Goal: Task Accomplishment & Management: Manage account settings

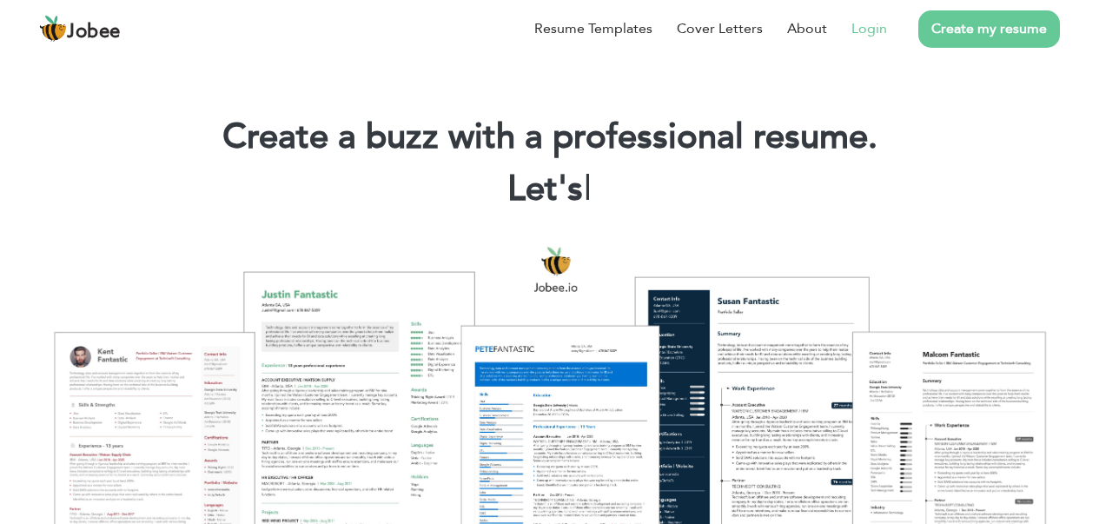
click at [879, 30] on link "Login" at bounding box center [870, 28] width 36 height 21
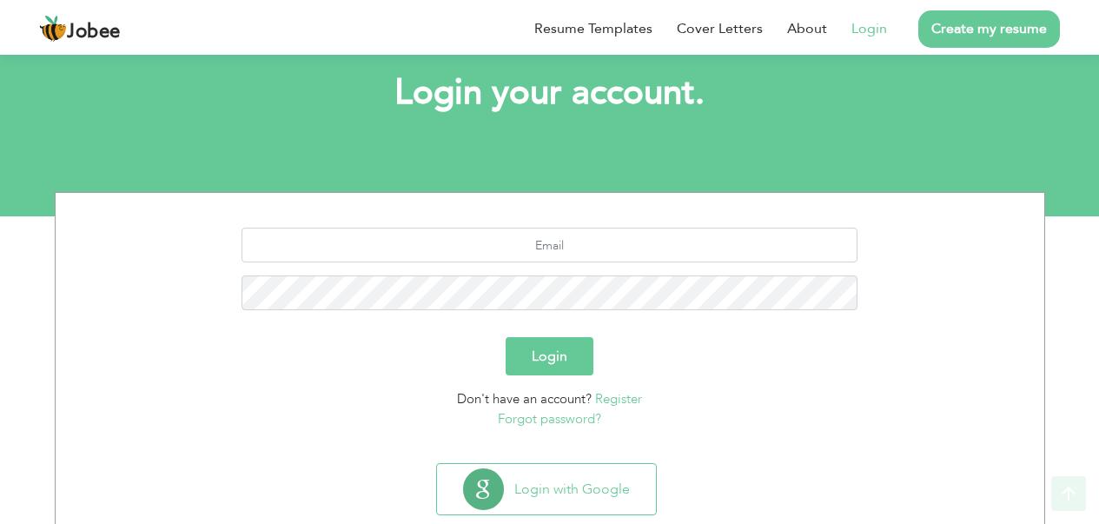
scroll to position [136, 0]
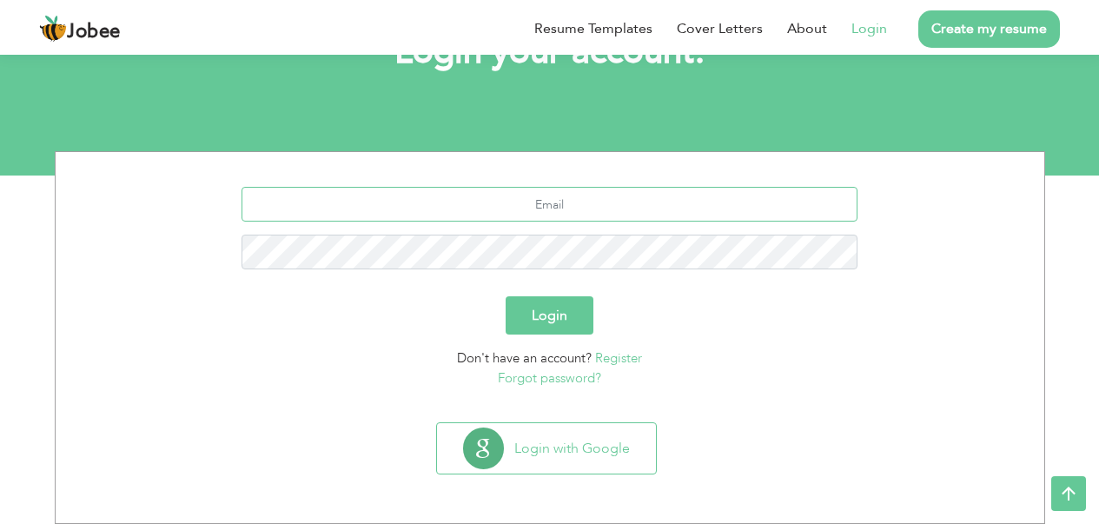
click at [536, 188] on input "text" at bounding box center [550, 204] width 616 height 35
drag, startPoint x: 591, startPoint y: 201, endPoint x: 606, endPoint y: 461, distance: 260.2
click at [591, 206] on input "mr.nouman786@gmil.com" at bounding box center [550, 204] width 616 height 35
type input "[EMAIL_ADDRESS][DOMAIN_NAME]"
click at [506, 296] on button "Login" at bounding box center [550, 315] width 88 height 38
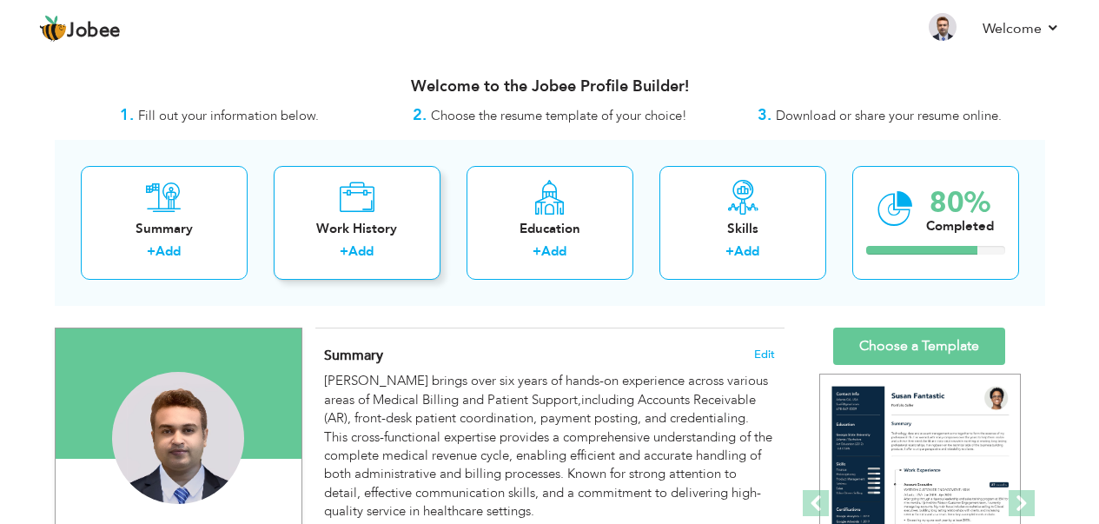
click at [380, 209] on div "Work History + Add" at bounding box center [357, 223] width 167 height 114
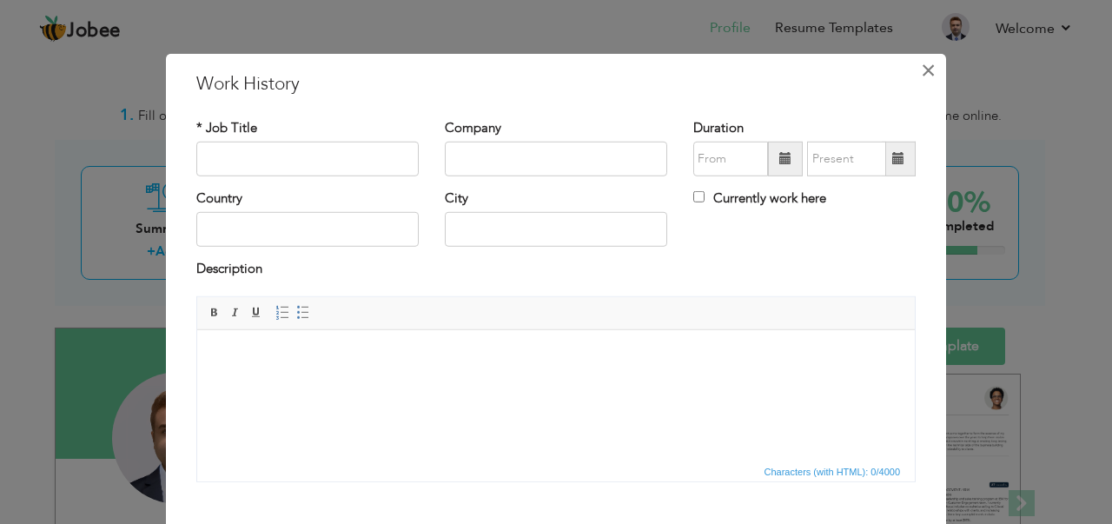
click at [923, 70] on span "×" at bounding box center [928, 69] width 15 height 31
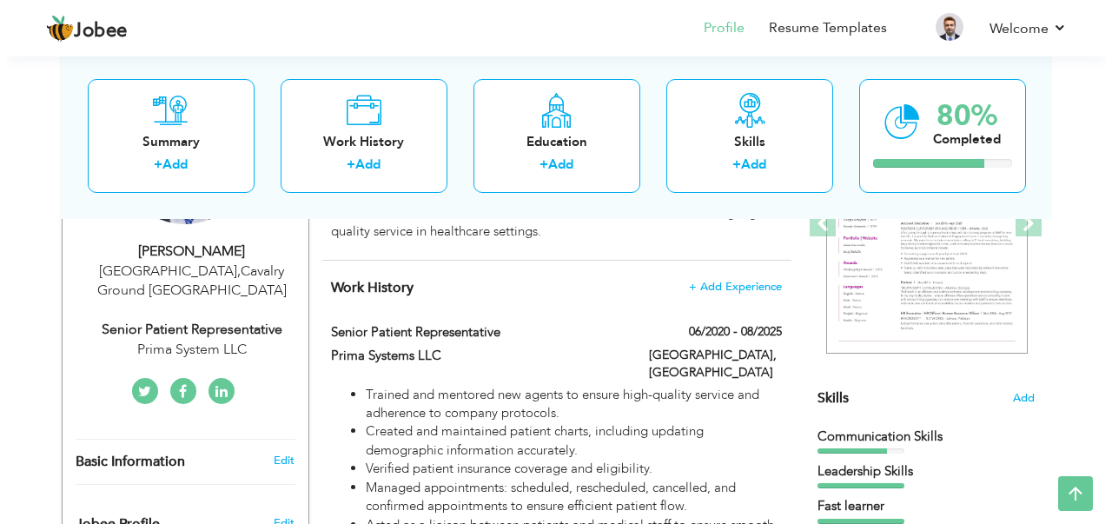
scroll to position [287, 0]
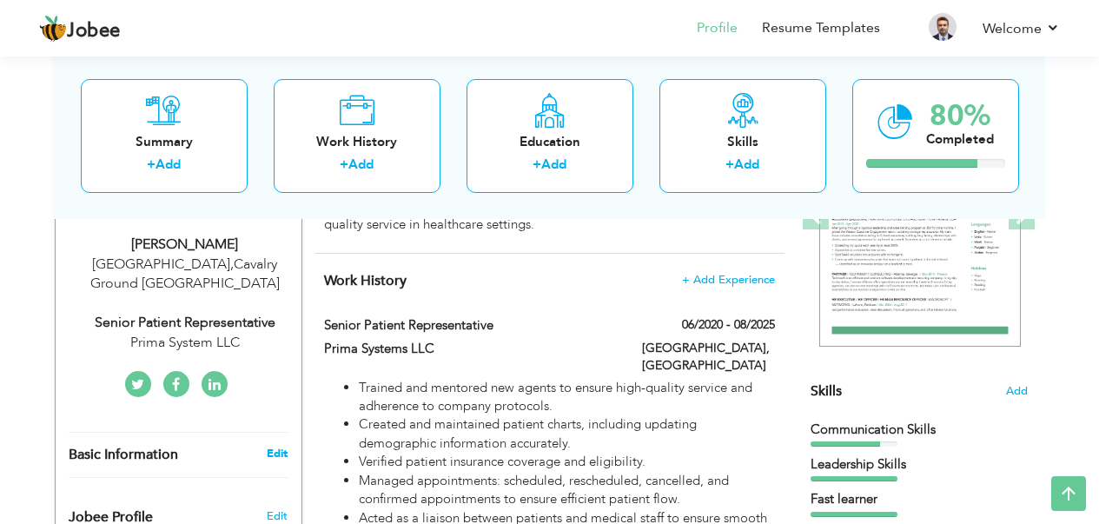
click at [282, 446] on link "Edit" at bounding box center [277, 454] width 21 height 16
type input "Nouman Bin"
type input "Bashir"
type input "03014416809"
select select "number:166"
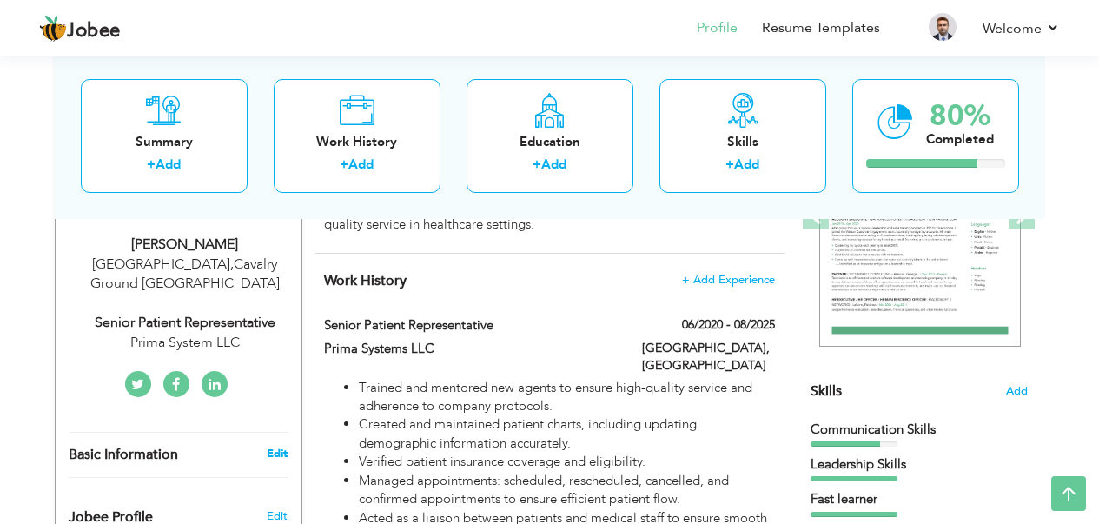
type input "Cavalry Ground"
type input "Lahore"
select select "number:20"
type input "Prima System LLC"
type input "Senior Patient Representative"
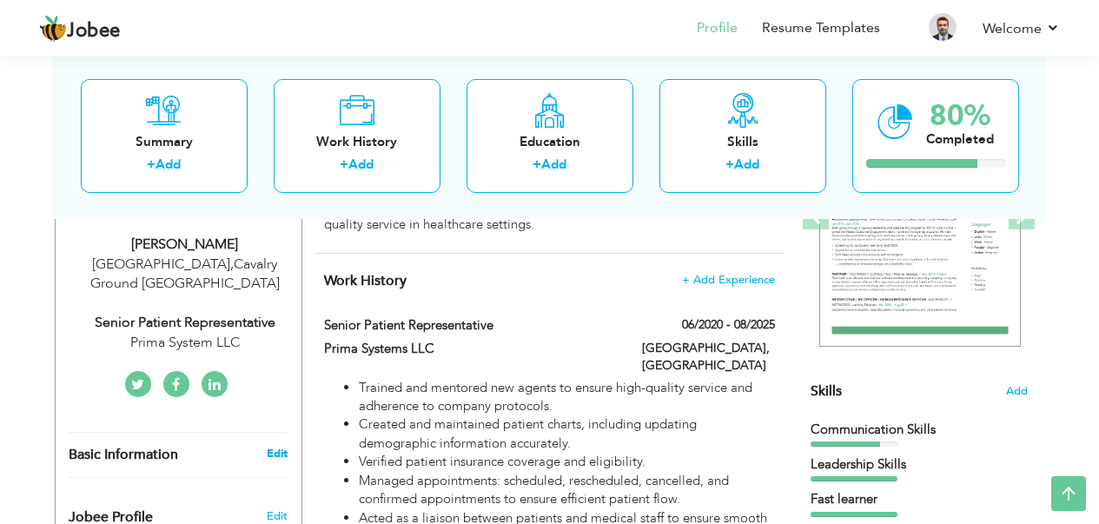
type input "https://www.linkedin.com/in/muhammad-nouman-bashir-545856204?trk=contact-info"
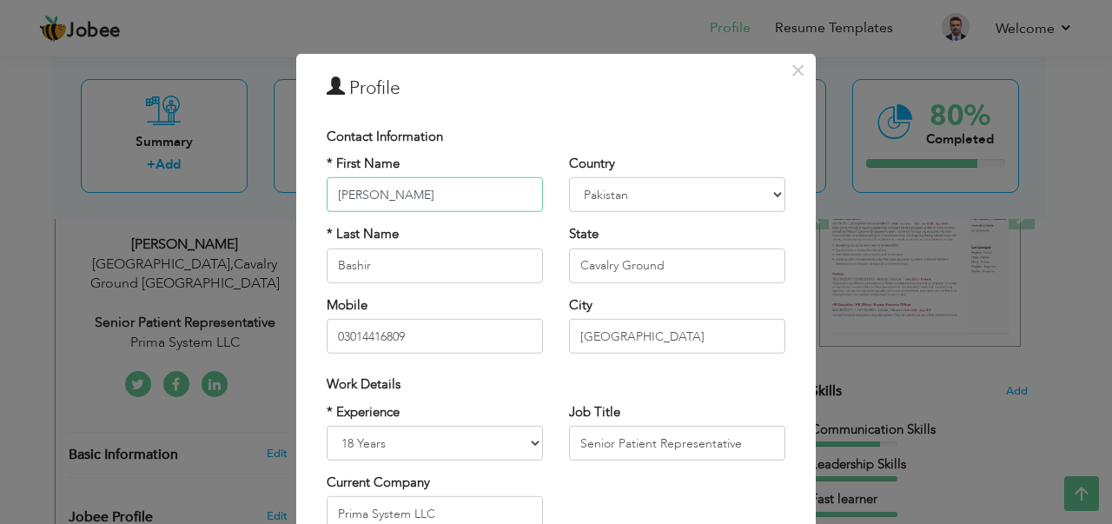
scroll to position [257, 0]
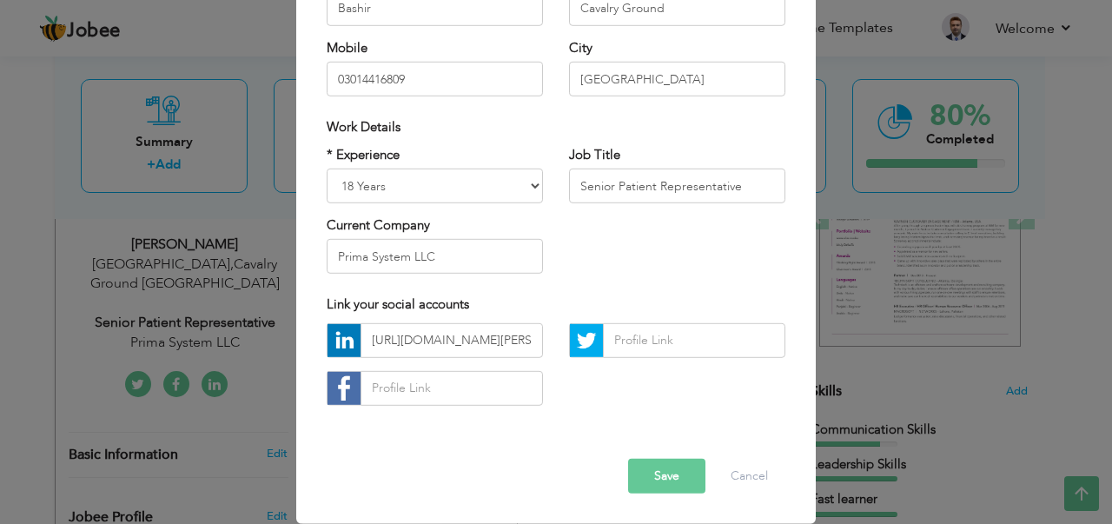
type input "Muhammad Nouman"
drag, startPoint x: 761, startPoint y: 198, endPoint x: 484, endPoint y: 182, distance: 277.7
click at [484, 182] on div "* Experience Entry Level Less than 1 Year 1 Year 2 Years 3 Years 4 Years 5 Year…" at bounding box center [556, 216] width 485 height 142
click at [643, 242] on div "* Experience Entry Level Less than 1 Year 1 Year 2 Years 3 Years 4 Years 5 Year…" at bounding box center [556, 216] width 485 height 142
click at [651, 474] on button "Save" at bounding box center [666, 476] width 77 height 35
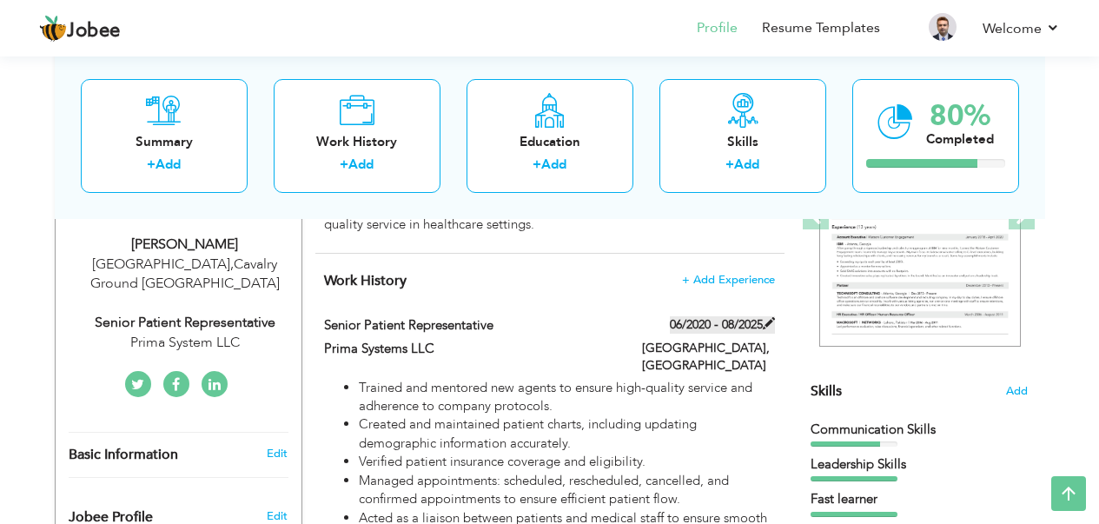
click at [768, 326] on span at bounding box center [769, 323] width 12 height 12
type input "Senior Patient Representative"
type input "Prima Systems LLC"
type input "06/2020"
type input "08/2025"
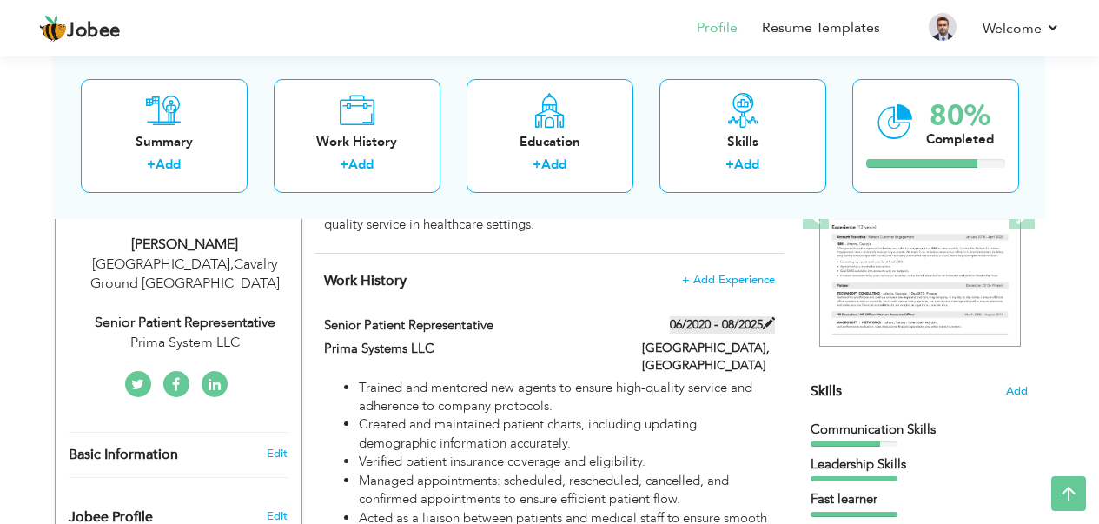
type input "Pakistan"
type input "Lahore"
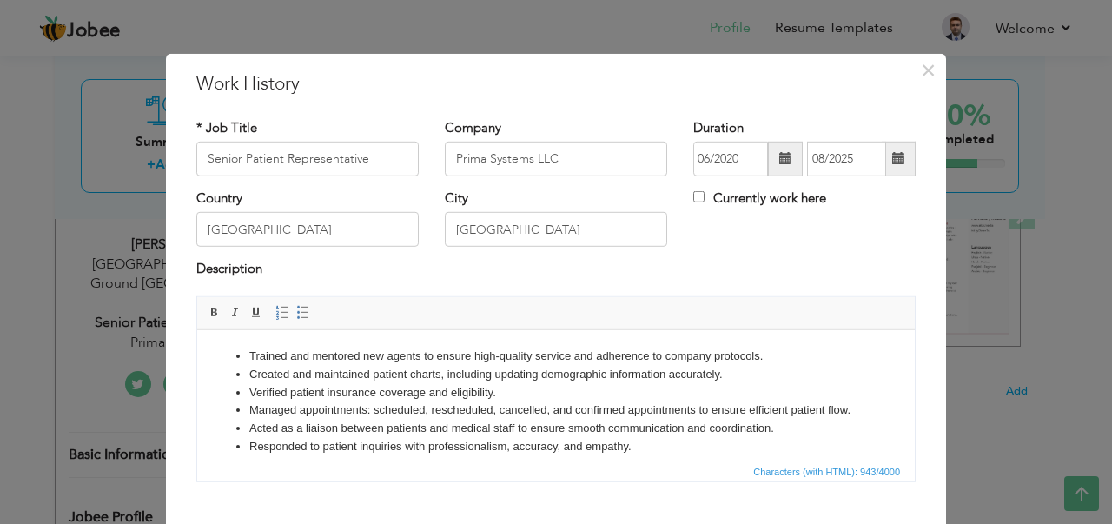
click at [768, 159] on span at bounding box center [785, 159] width 35 height 35
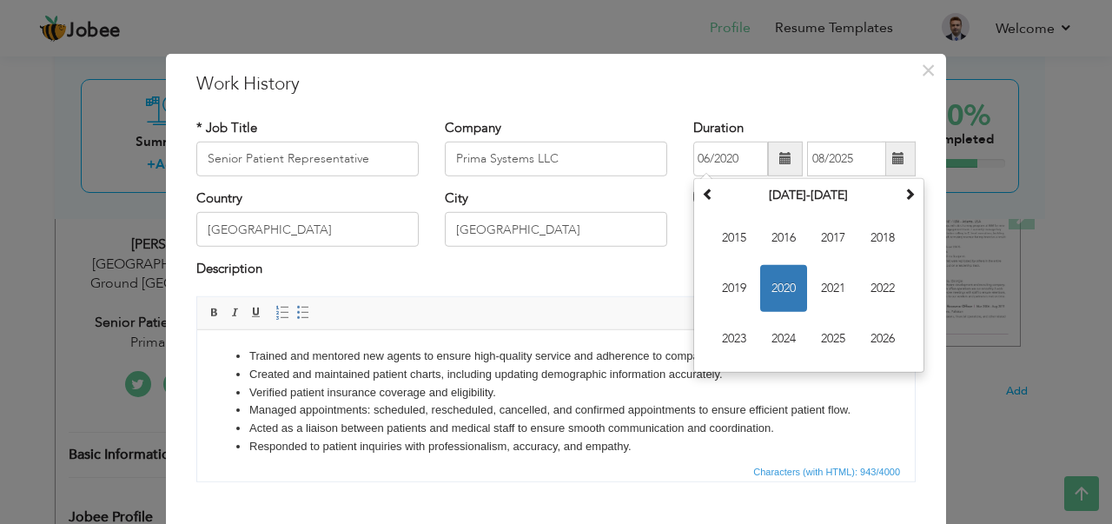
click at [574, 262] on div "Description" at bounding box center [556, 271] width 720 height 23
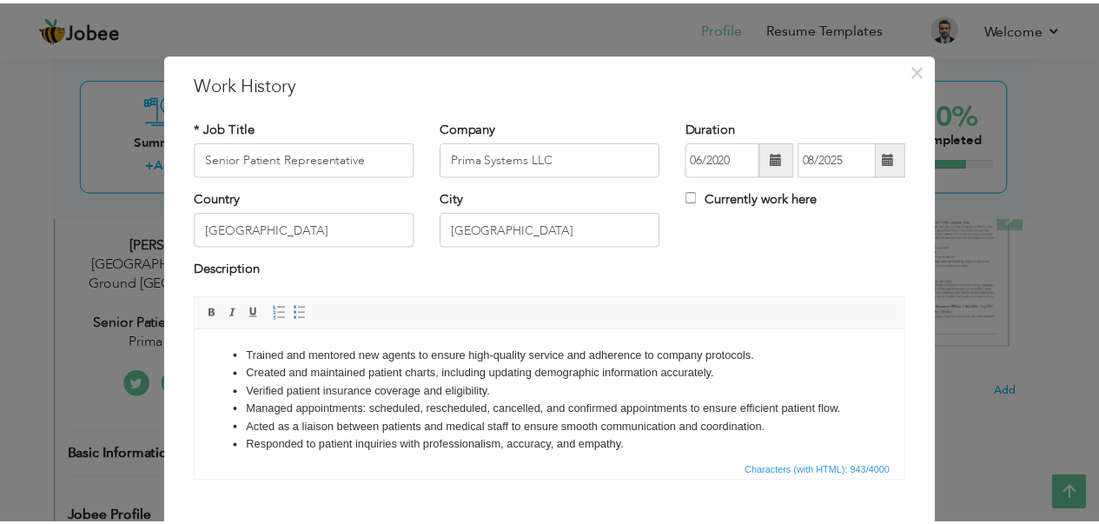
scroll to position [99, 0]
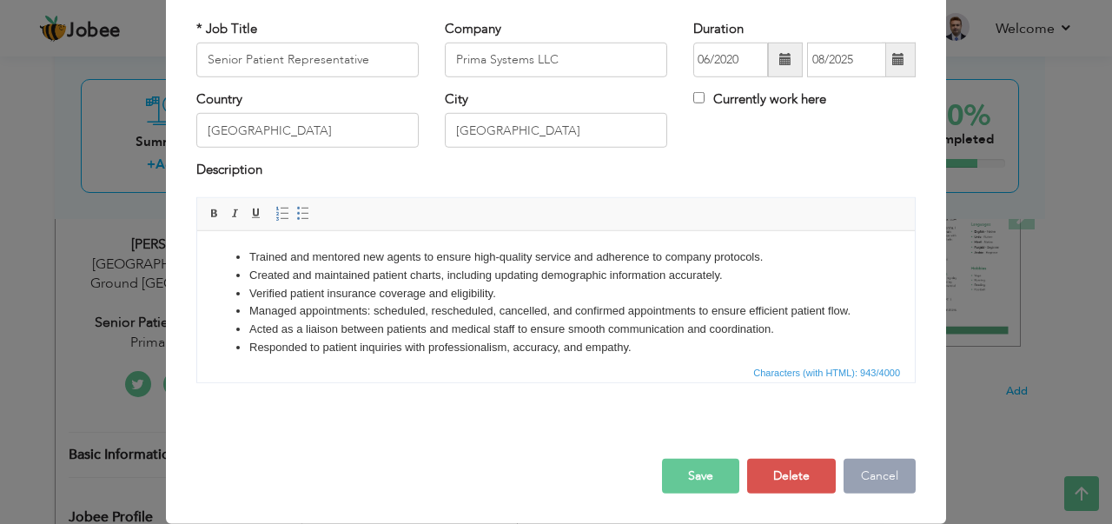
click at [884, 476] on button "Cancel" at bounding box center [880, 476] width 72 height 35
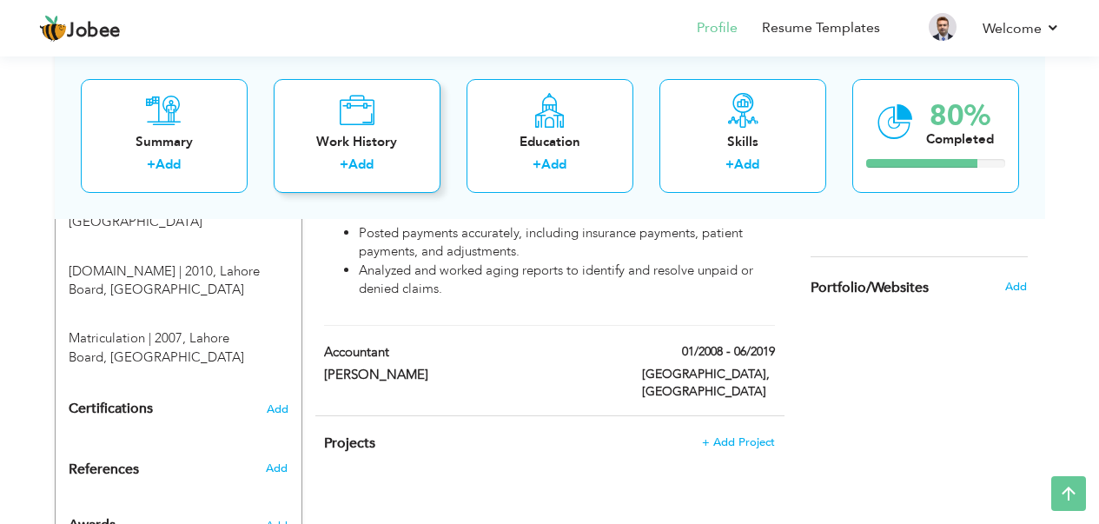
scroll to position [0, 0]
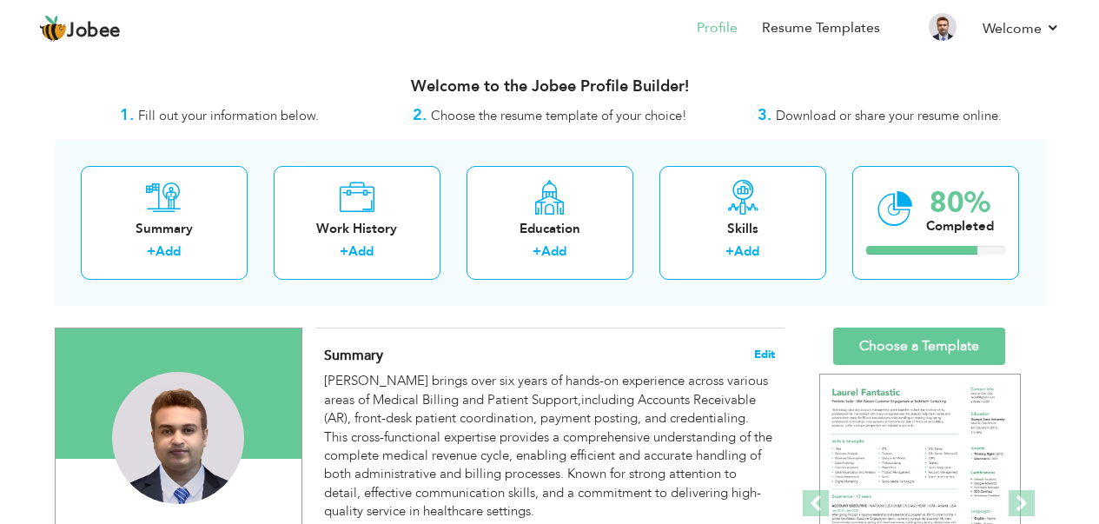
click at [761, 351] on span "Edit" at bounding box center [764, 354] width 21 height 12
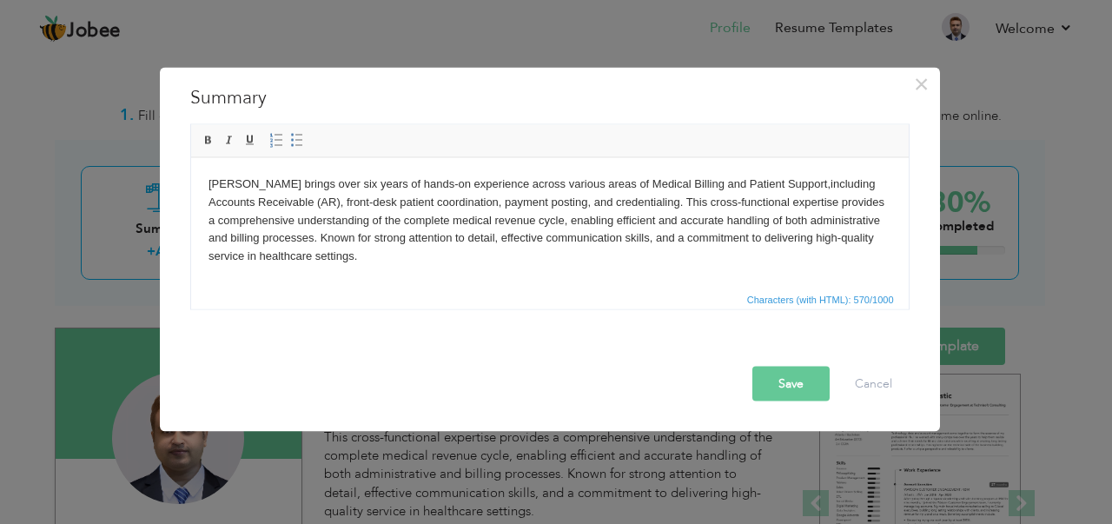
click at [229, 174] on html "Nouman Bin Bashir brings over six years of hands-on experience across various a…" at bounding box center [549, 219] width 718 height 125
click at [282, 182] on body "Nouman Bin Bashir brings over six years of hands-on experience across various a…" at bounding box center [549, 220] width 683 height 90
click at [811, 180] on body "Nouman Bashir brings over six years of hands-on experience across various areas…" at bounding box center [549, 220] width 683 height 90
click at [793, 388] on button "Save" at bounding box center [791, 383] width 77 height 35
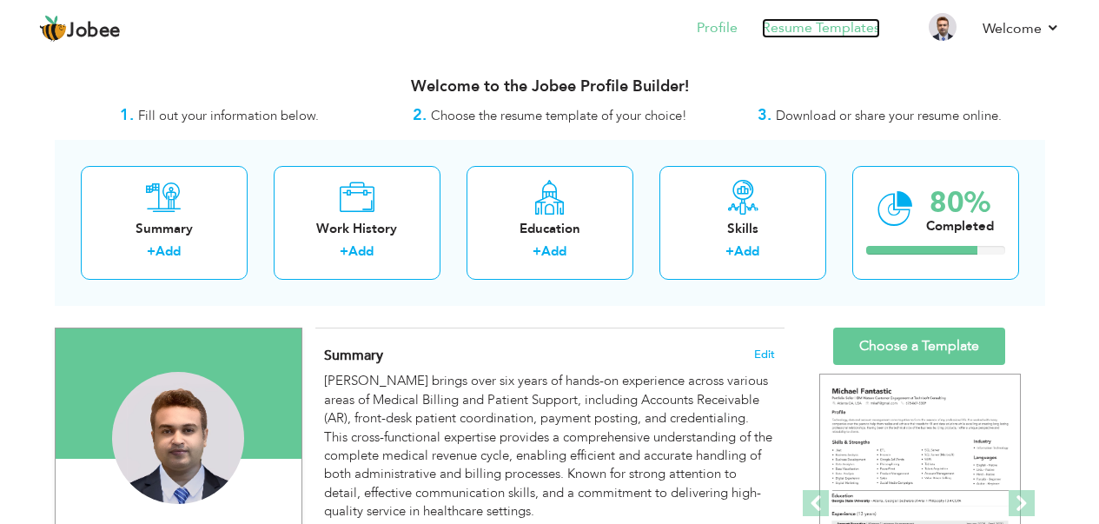
click at [822, 22] on link "Resume Templates" at bounding box center [821, 28] width 118 height 20
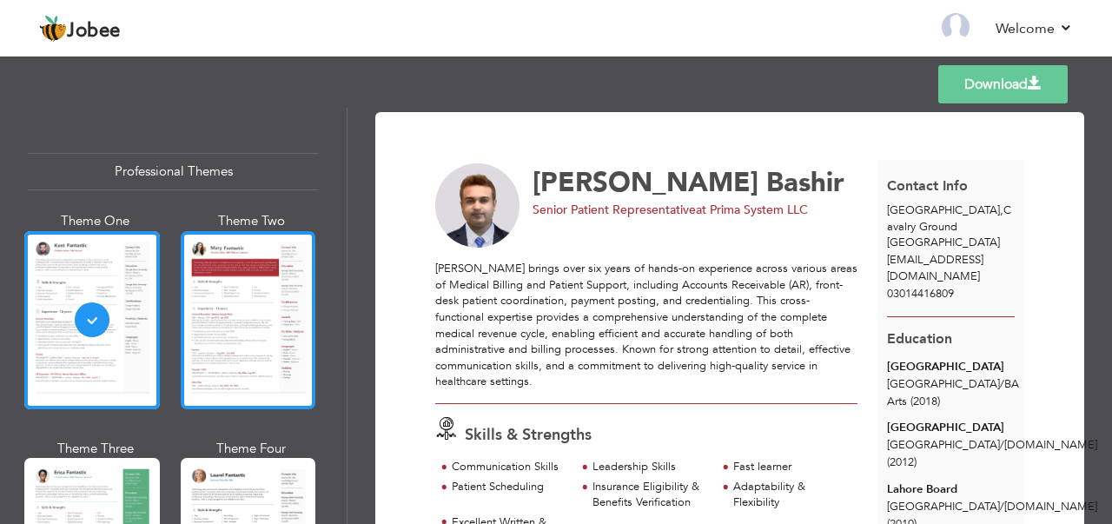
click at [265, 349] on div at bounding box center [249, 320] width 136 height 178
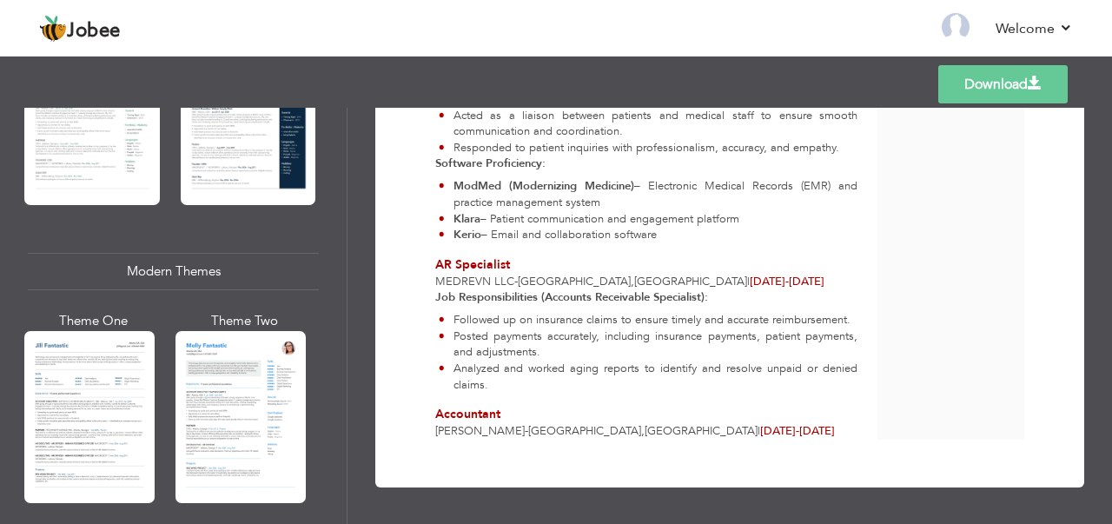
scroll to position [680, 0]
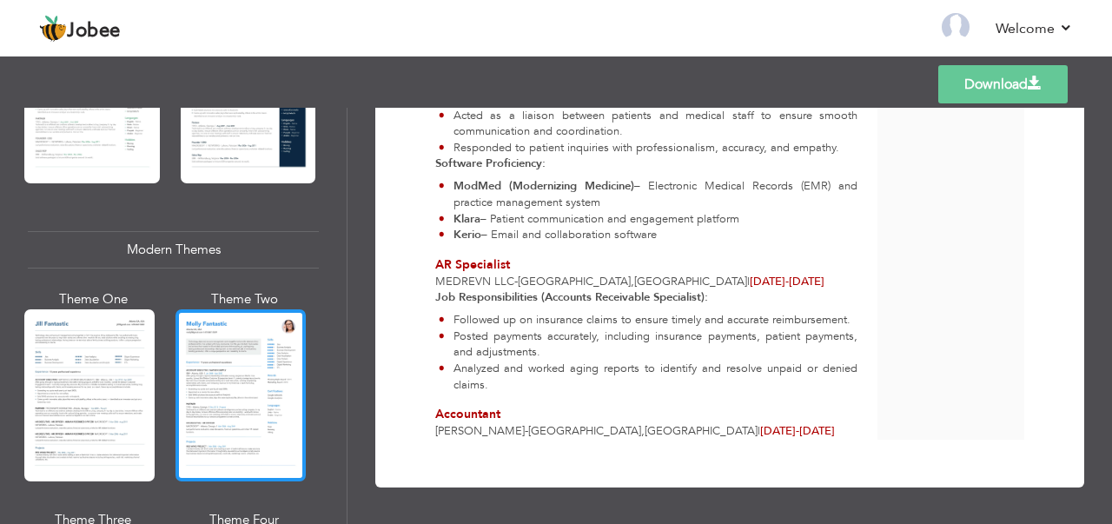
click at [228, 405] on div at bounding box center [241, 395] width 130 height 172
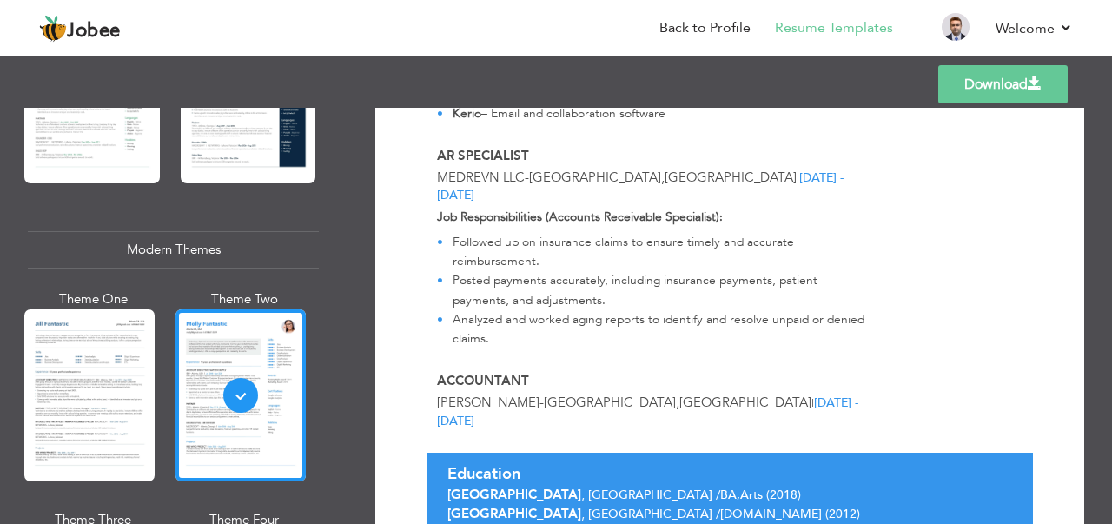
scroll to position [835, 0]
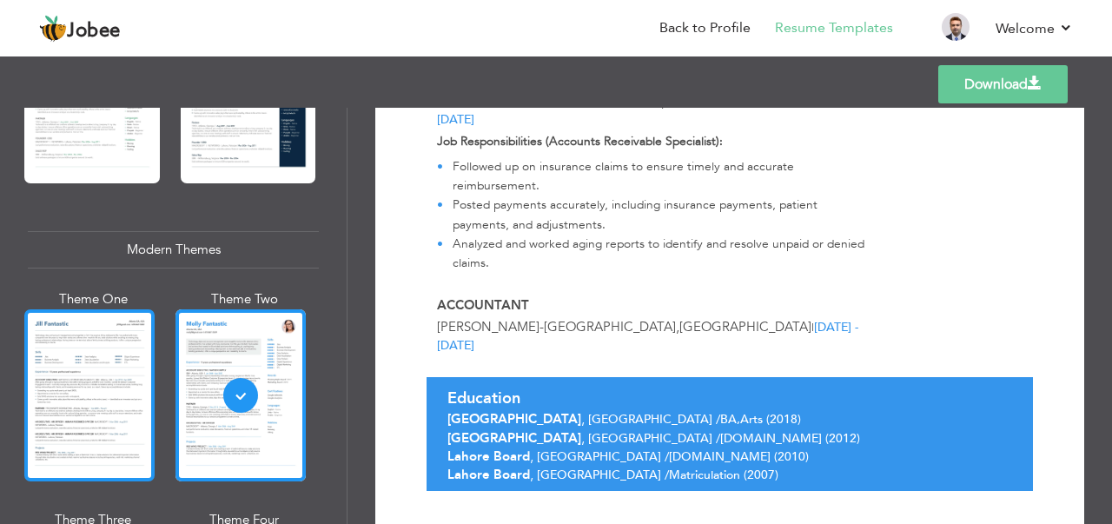
click at [116, 356] on div at bounding box center [89, 395] width 130 height 172
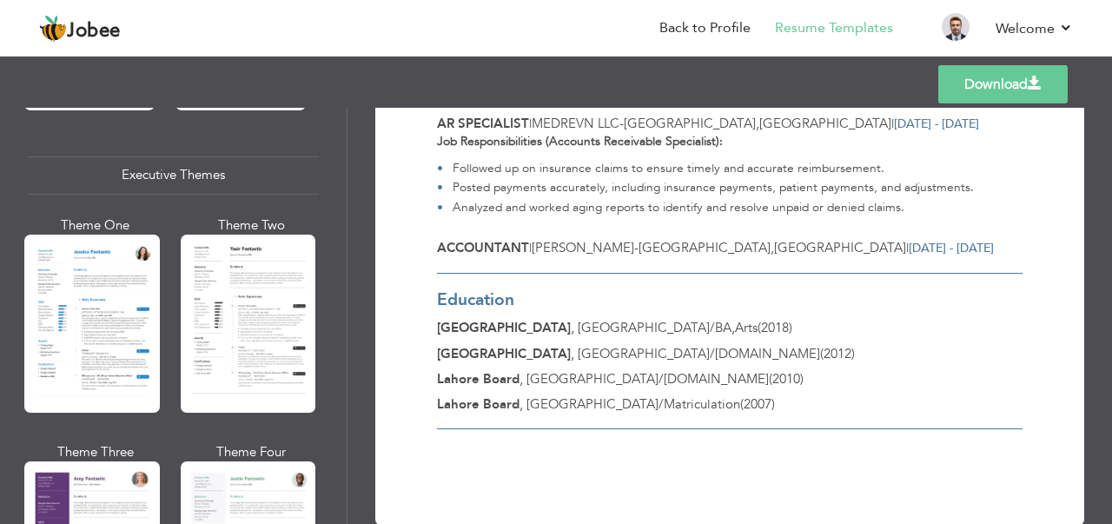
scroll to position [1257, 0]
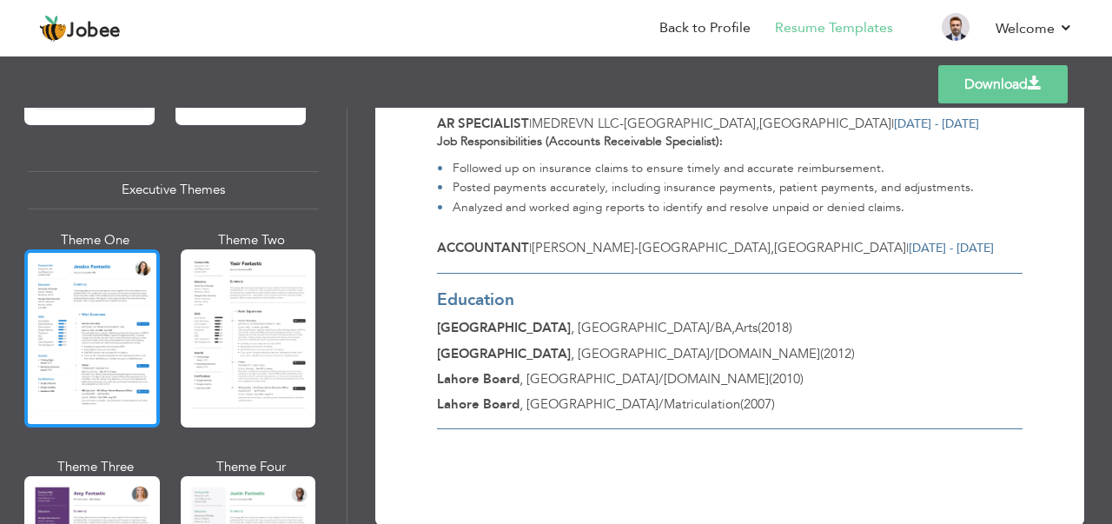
click at [74, 332] on div at bounding box center [92, 338] width 136 height 178
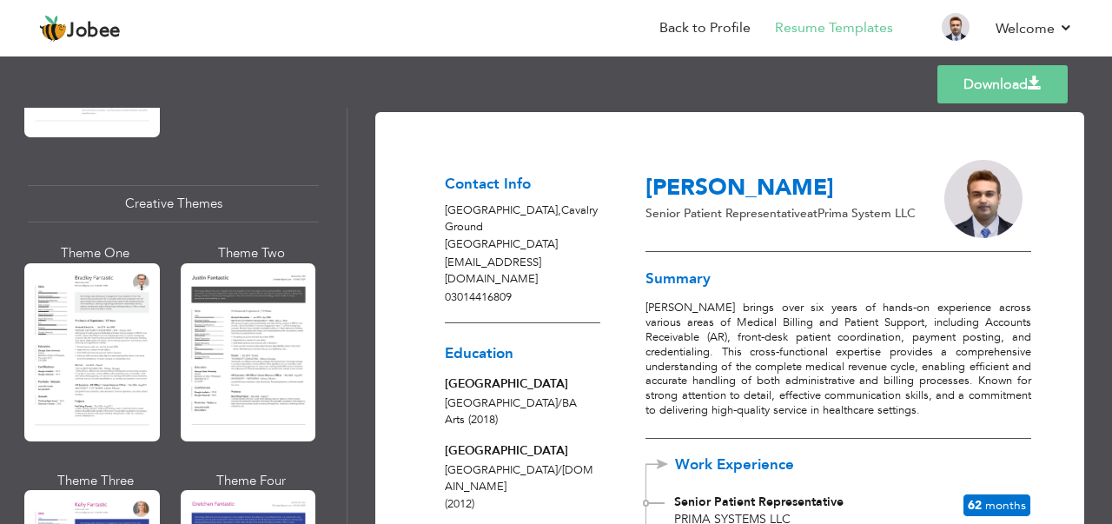
scroll to position [2038, 0]
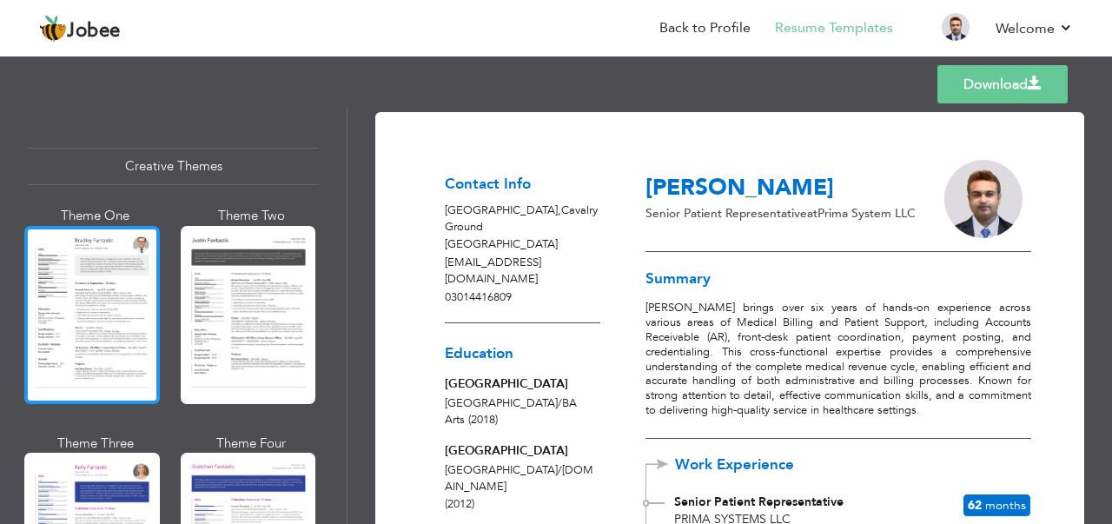
click at [70, 305] on div at bounding box center [92, 315] width 136 height 178
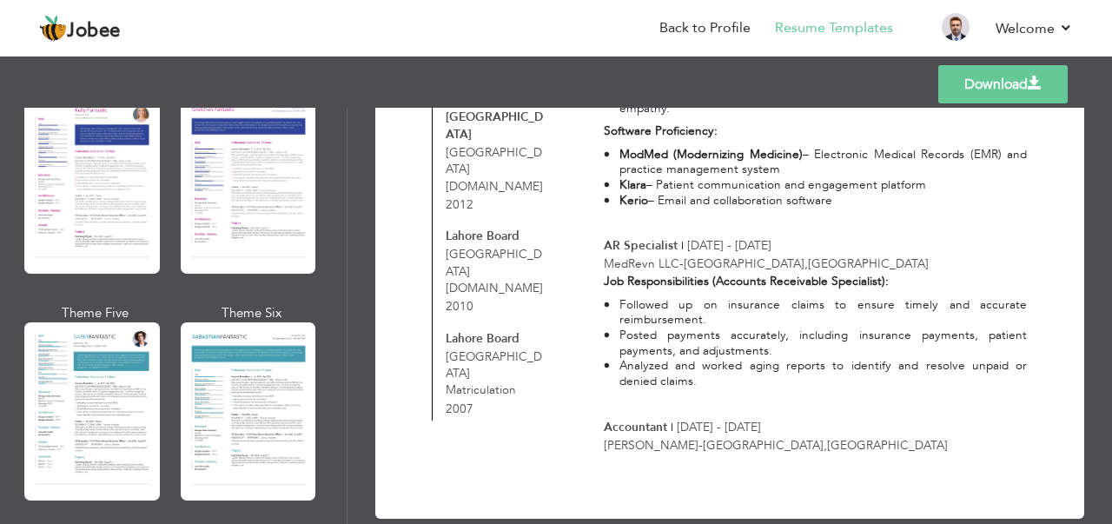
scroll to position [2402, 0]
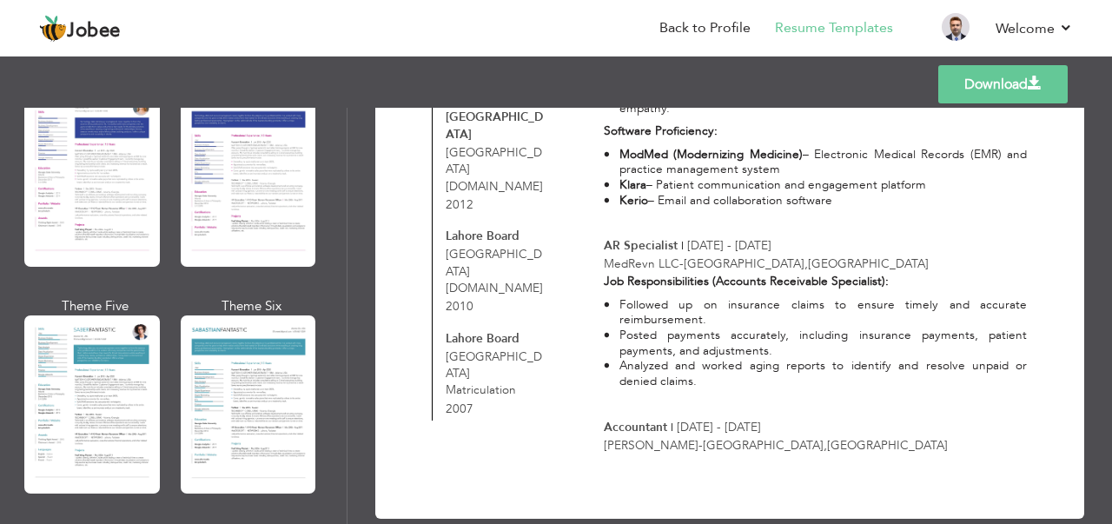
drag, startPoint x: 348, startPoint y: 407, endPoint x: 348, endPoint y: 445, distance: 38.2
click at [348, 445] on div "Professional Themes Theme One Theme Two Theme Three Theme Four" at bounding box center [556, 316] width 1112 height 416
click at [208, 391] on div at bounding box center [249, 404] width 136 height 178
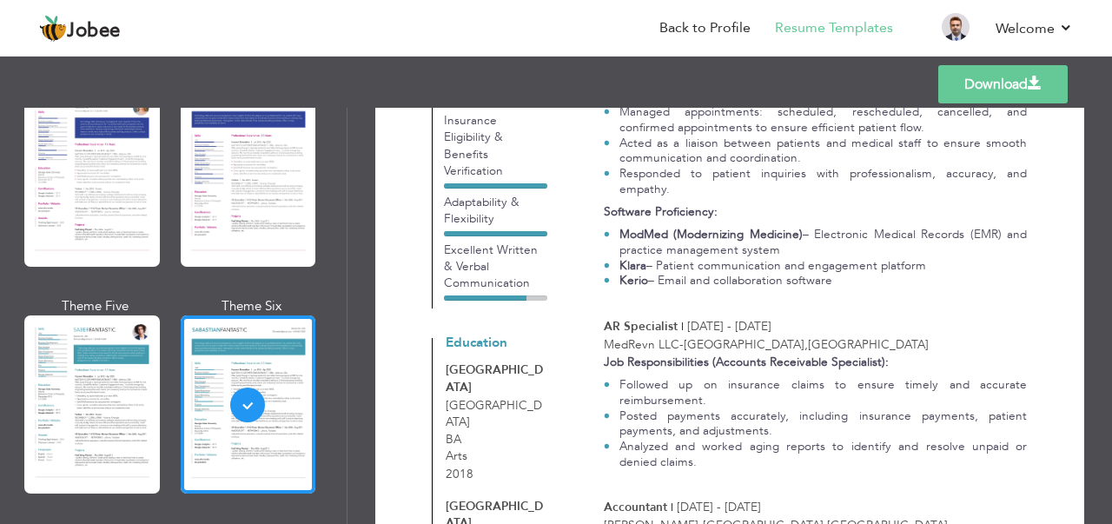
scroll to position [732, 0]
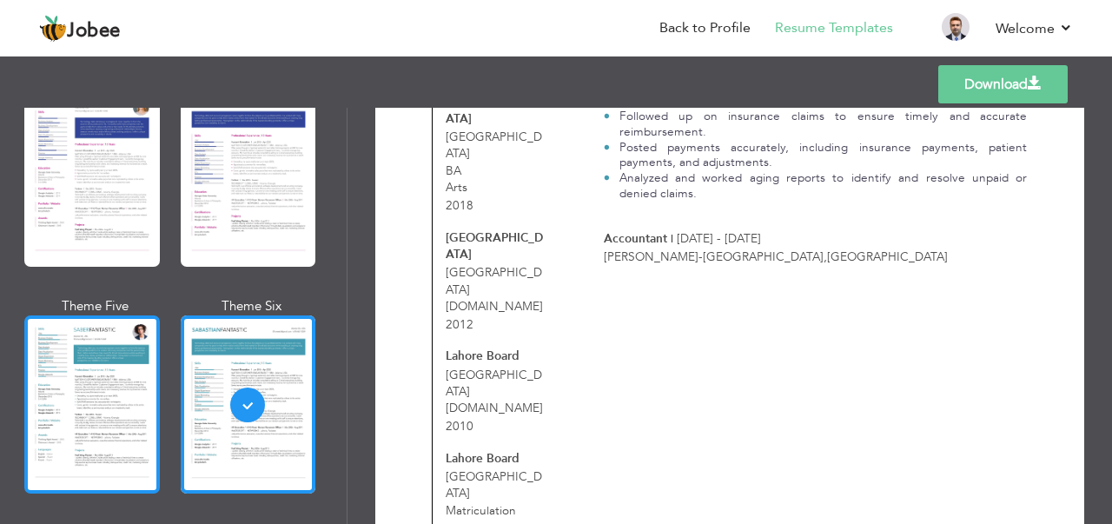
click at [98, 394] on div at bounding box center [92, 404] width 136 height 178
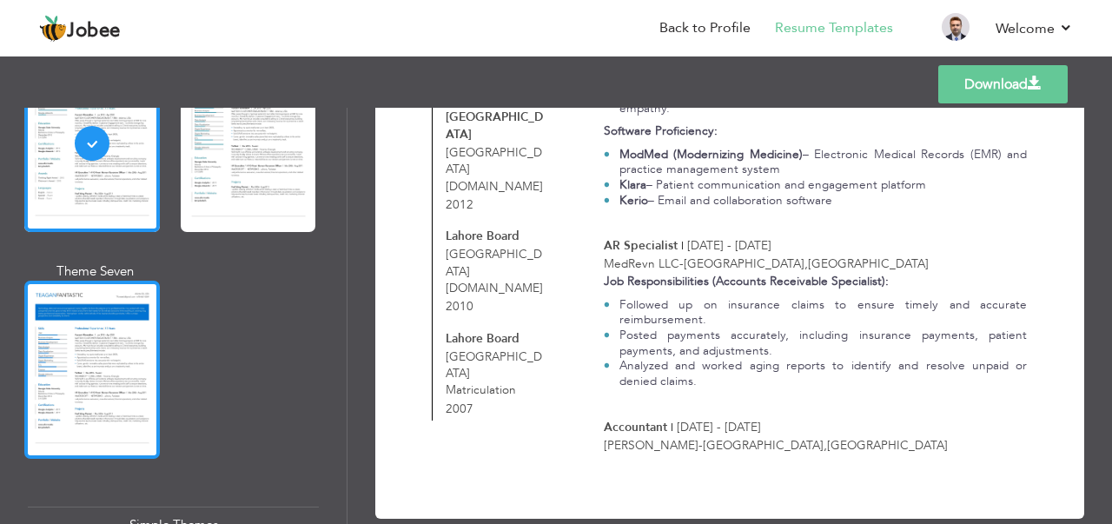
scroll to position [3127, 0]
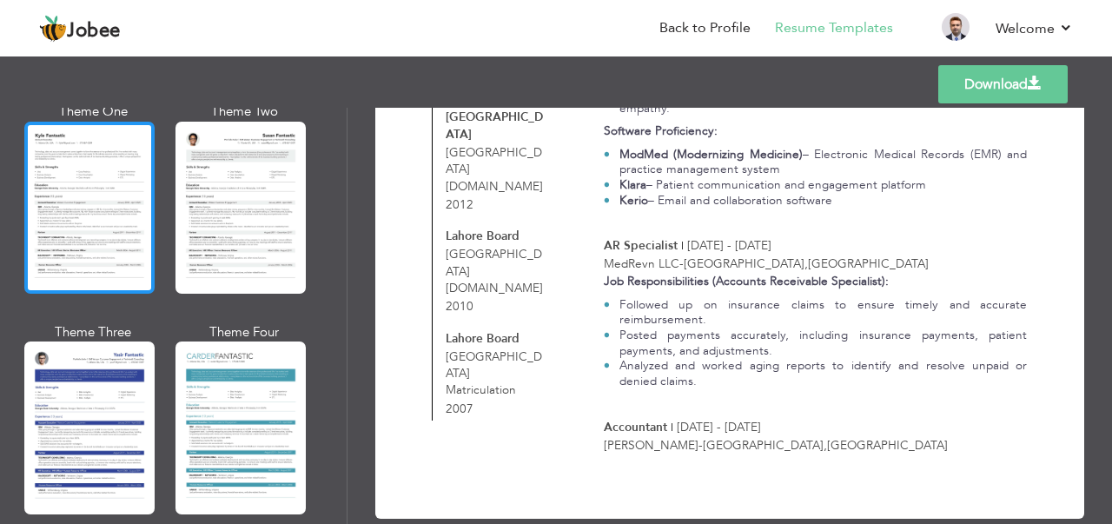
click at [92, 143] on div at bounding box center [89, 208] width 130 height 172
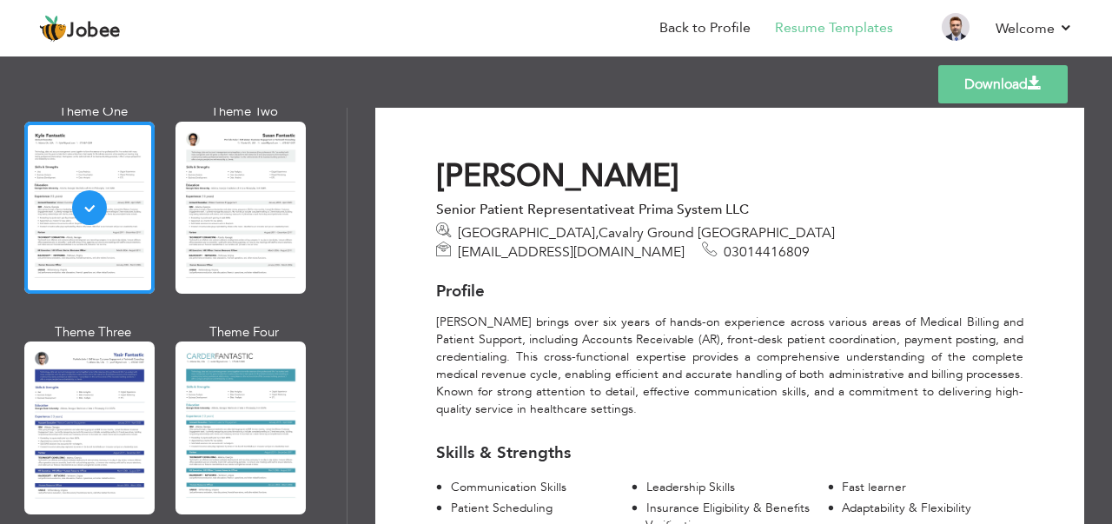
scroll to position [0, 0]
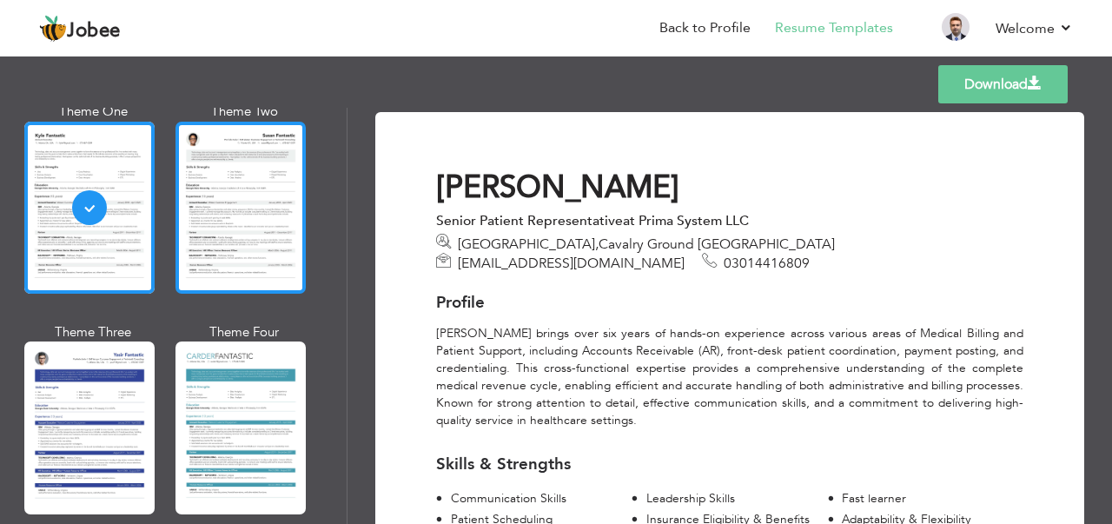
click at [240, 181] on div at bounding box center [241, 208] width 130 height 172
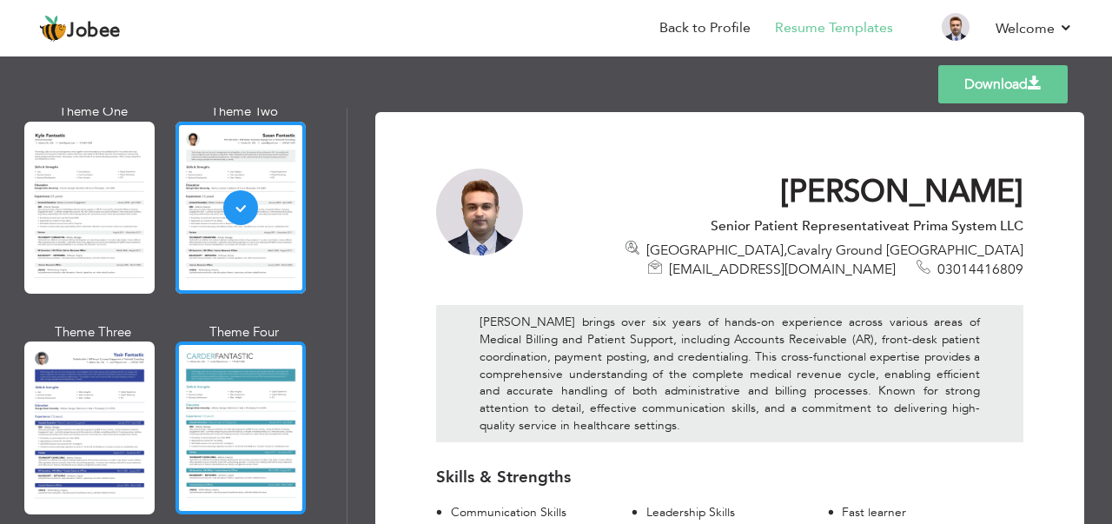
click at [186, 403] on div at bounding box center [241, 428] width 130 height 172
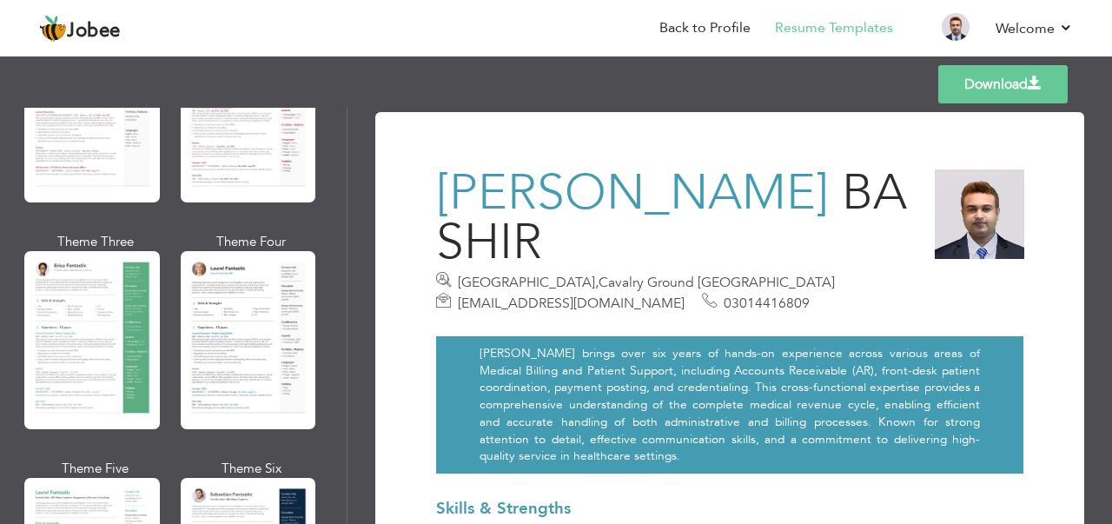
scroll to position [222, 0]
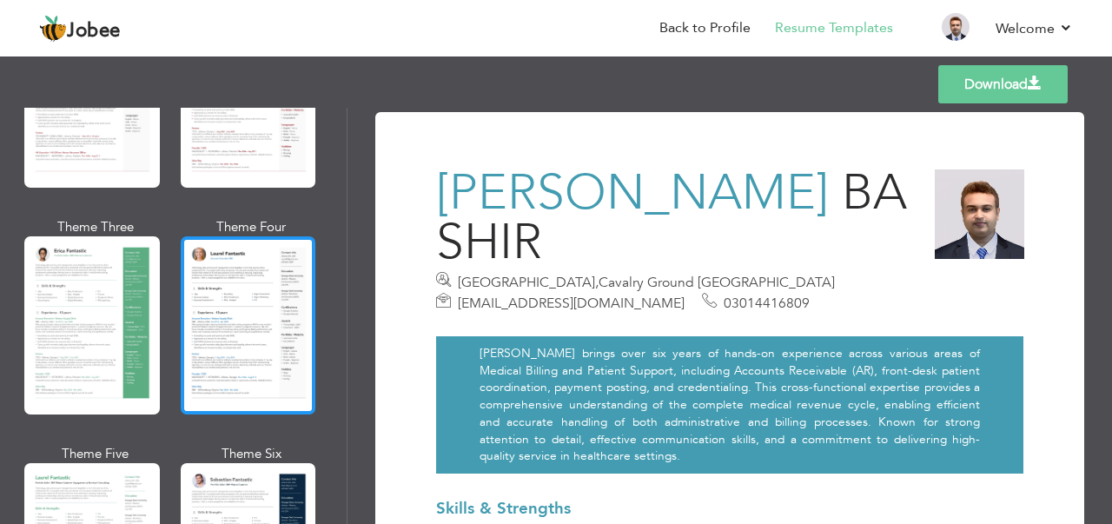
click at [242, 352] on div at bounding box center [249, 325] width 136 height 178
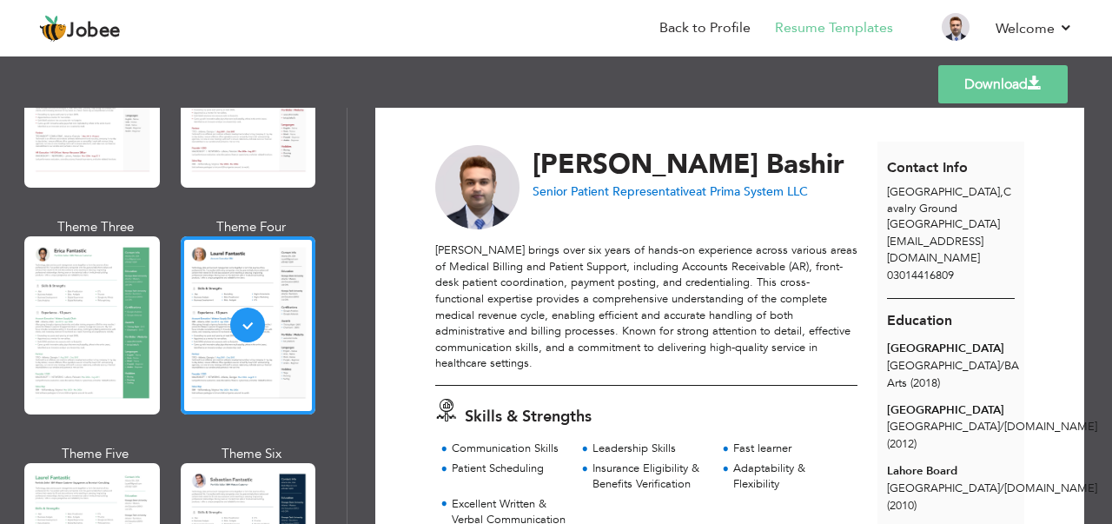
scroll to position [0, 0]
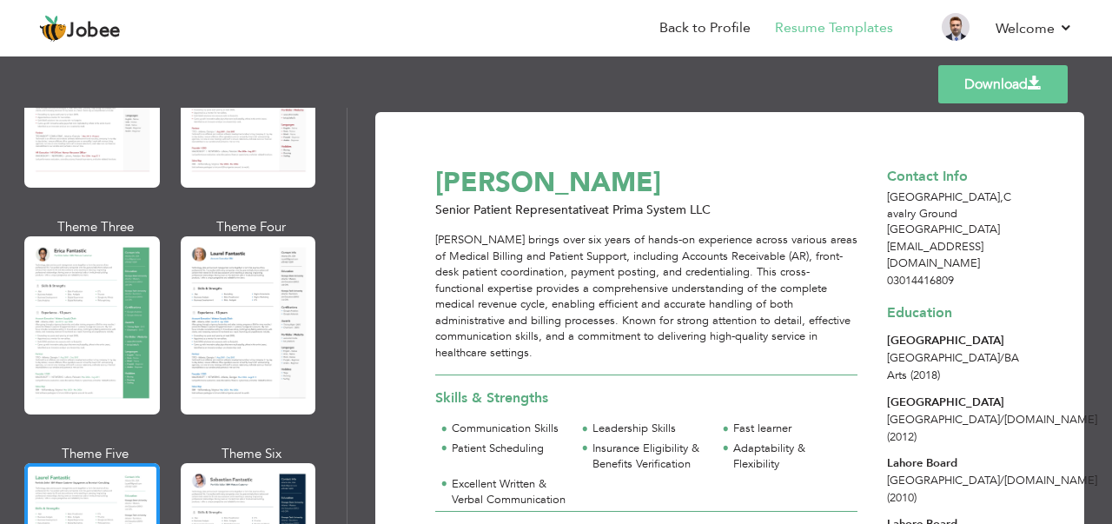
drag, startPoint x: 340, startPoint y: 162, endPoint x: 340, endPoint y: 176, distance: 13.9
click at [340, 176] on div "Professional Themes Theme One Theme Two Theme Three Theme Six" at bounding box center [173, 316] width 347 height 416
drag, startPoint x: 347, startPoint y: 170, endPoint x: 344, endPoint y: 192, distance: 21.9
click at [344, 192] on div "Professional Themes Theme One Theme Two Theme Three Theme Four Theme Five" at bounding box center [174, 316] width 348 height 416
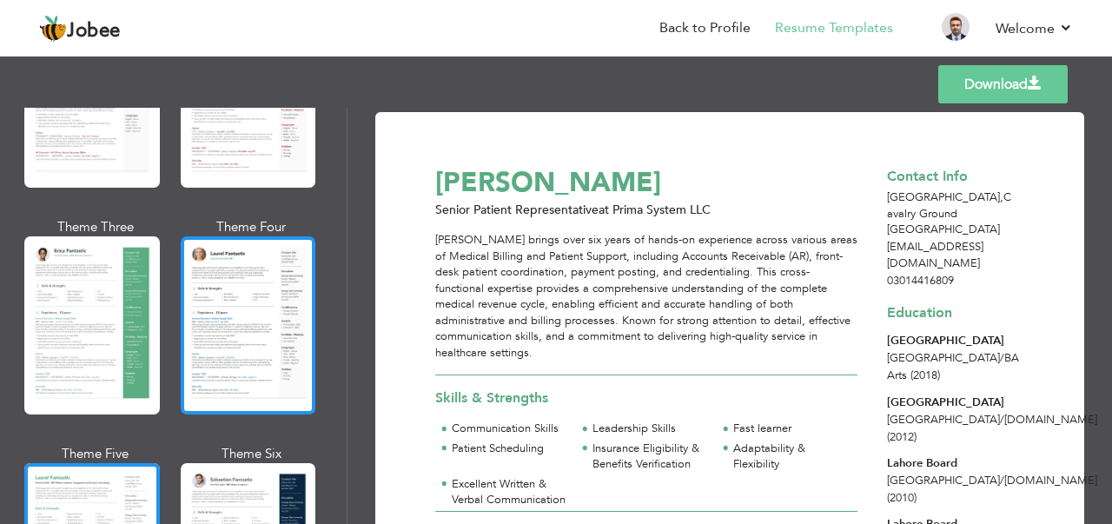
scroll to position [685, 0]
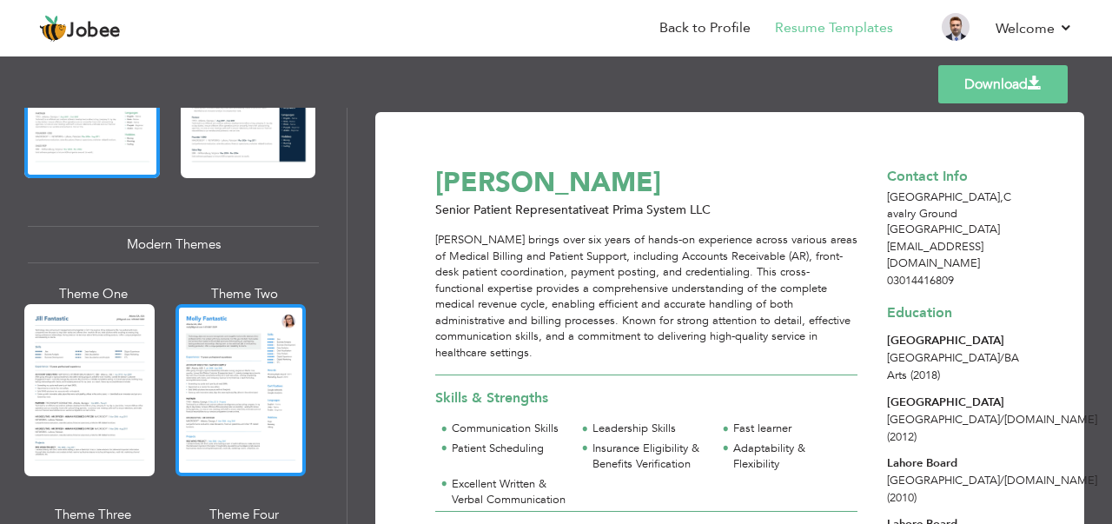
click at [192, 391] on div at bounding box center [241, 390] width 130 height 172
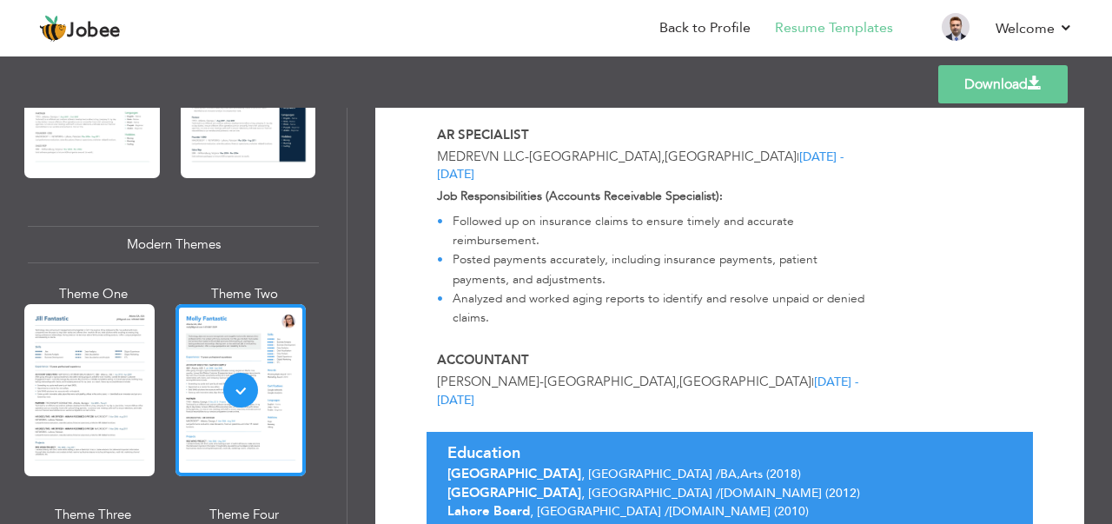
scroll to position [835, 0]
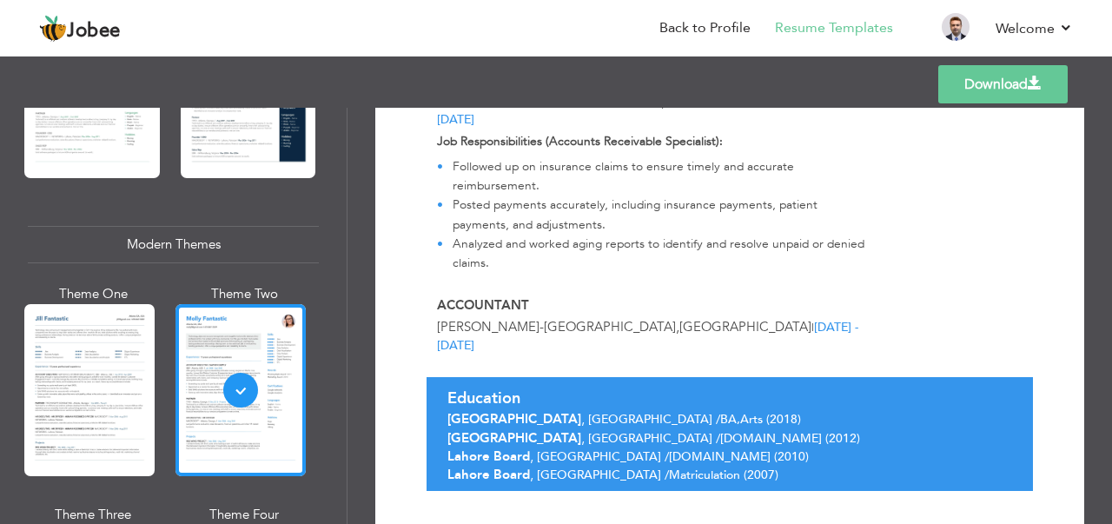
click at [83, 409] on div at bounding box center [89, 390] width 130 height 172
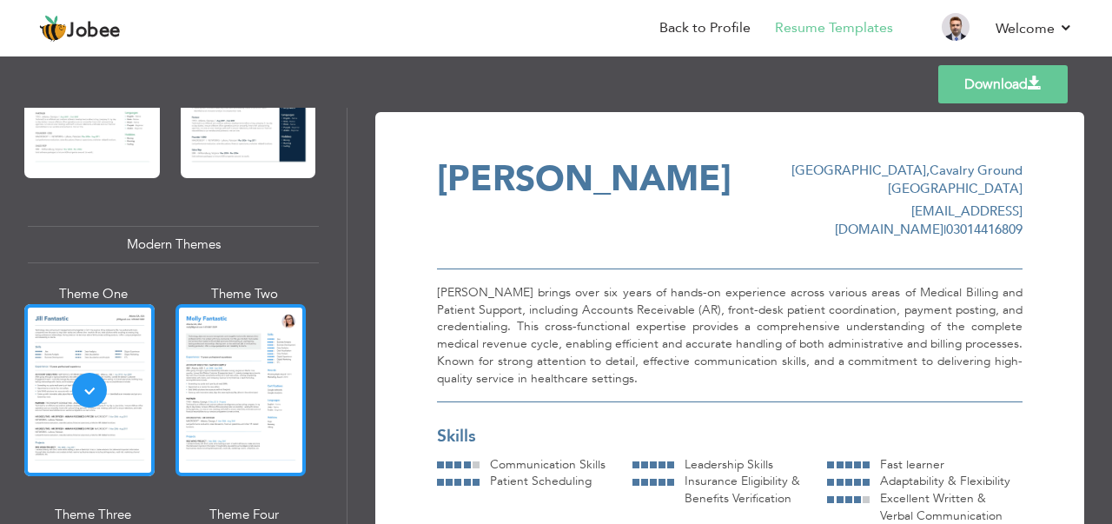
scroll to position [1149, 0]
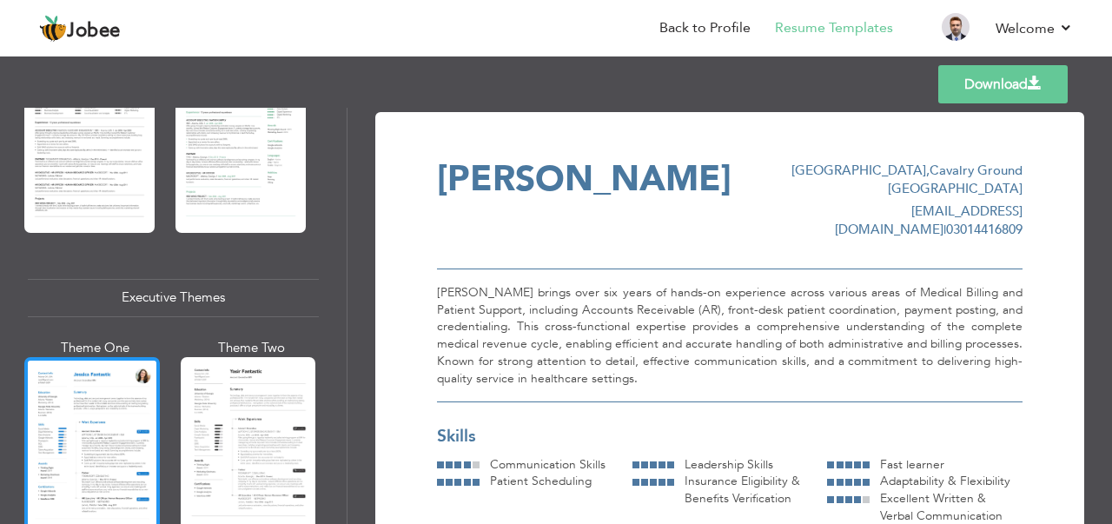
click at [36, 468] on div at bounding box center [92, 446] width 136 height 178
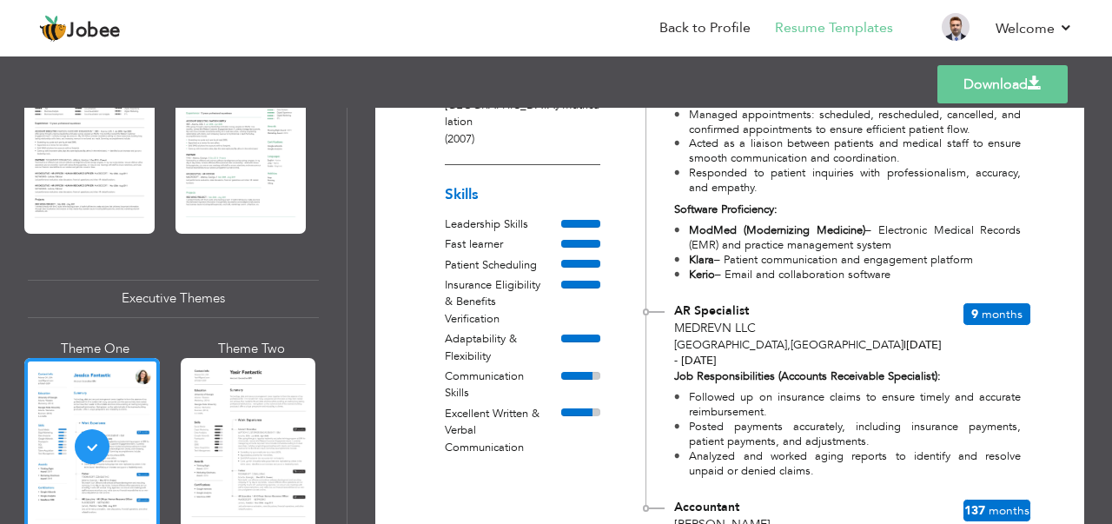
scroll to position [612, 0]
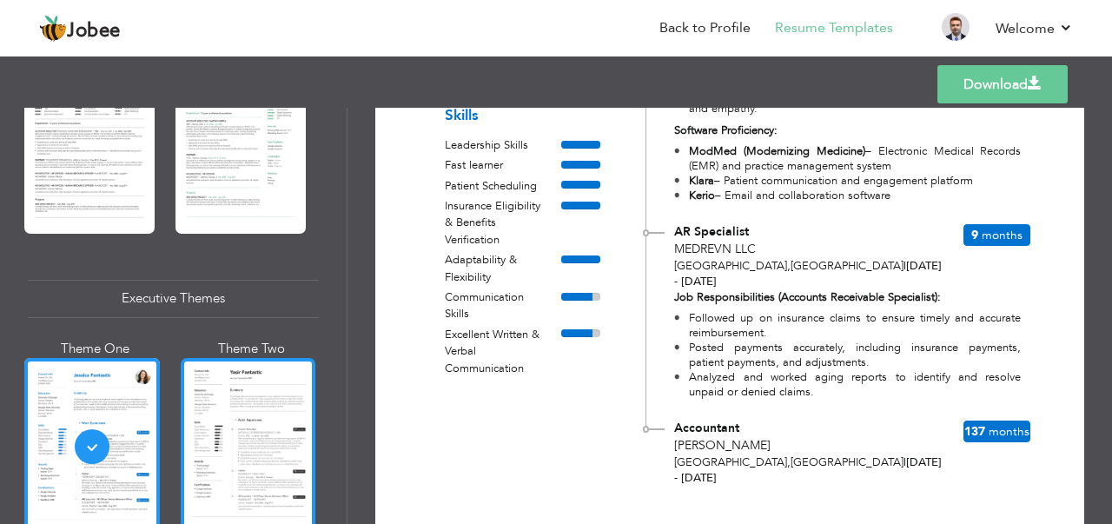
click at [253, 428] on div at bounding box center [249, 447] width 136 height 178
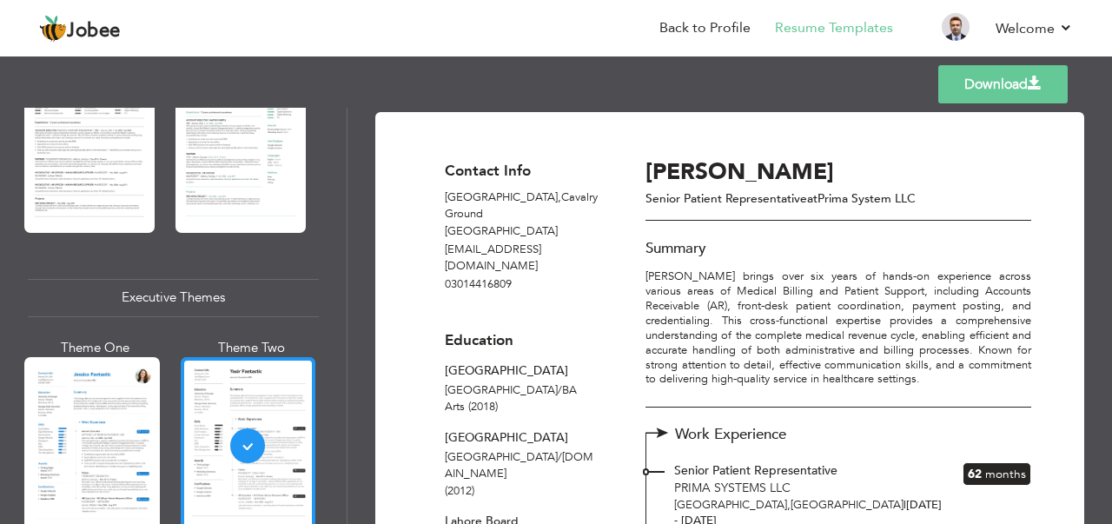
scroll to position [1612, 0]
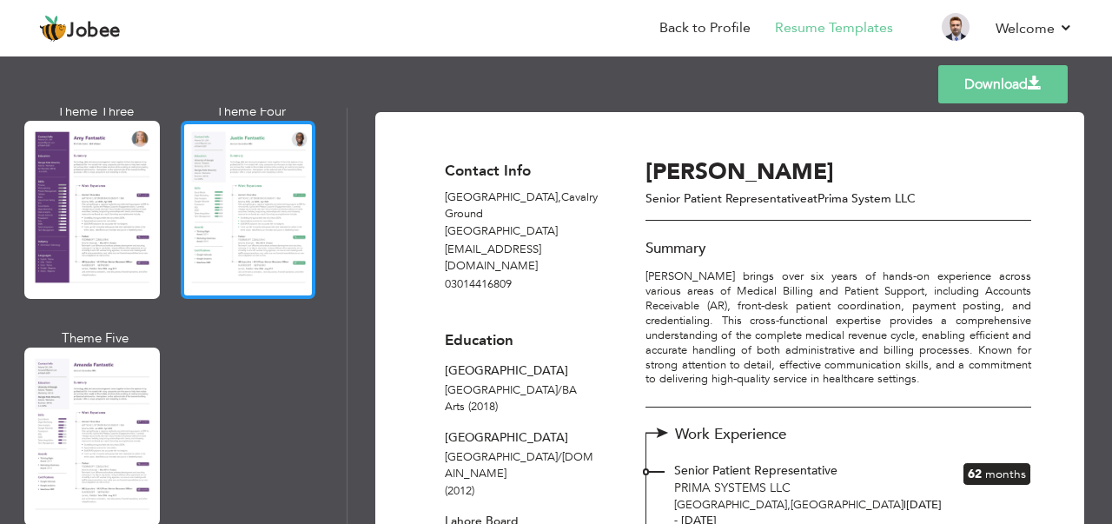
click at [243, 183] on div at bounding box center [249, 210] width 136 height 178
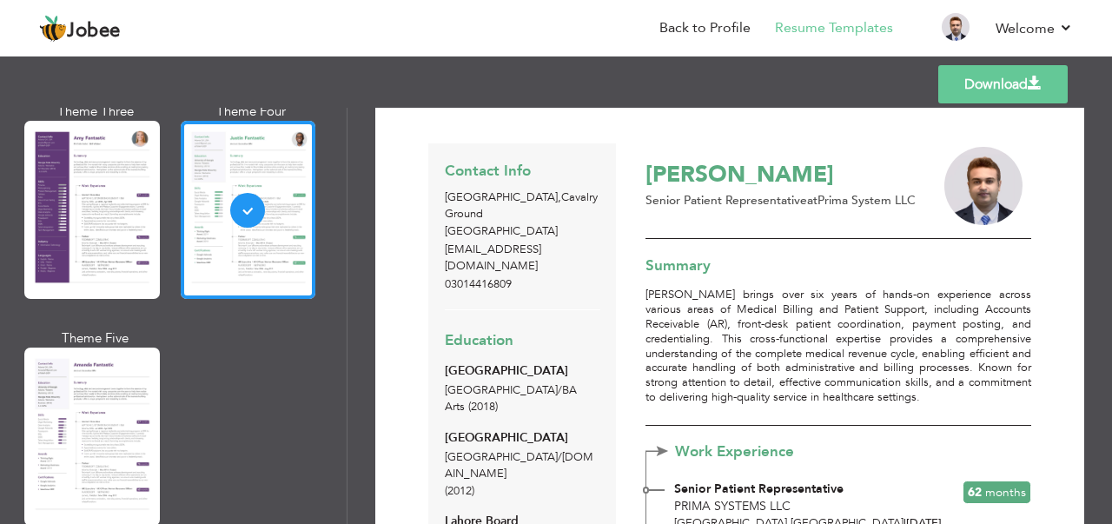
scroll to position [0, 0]
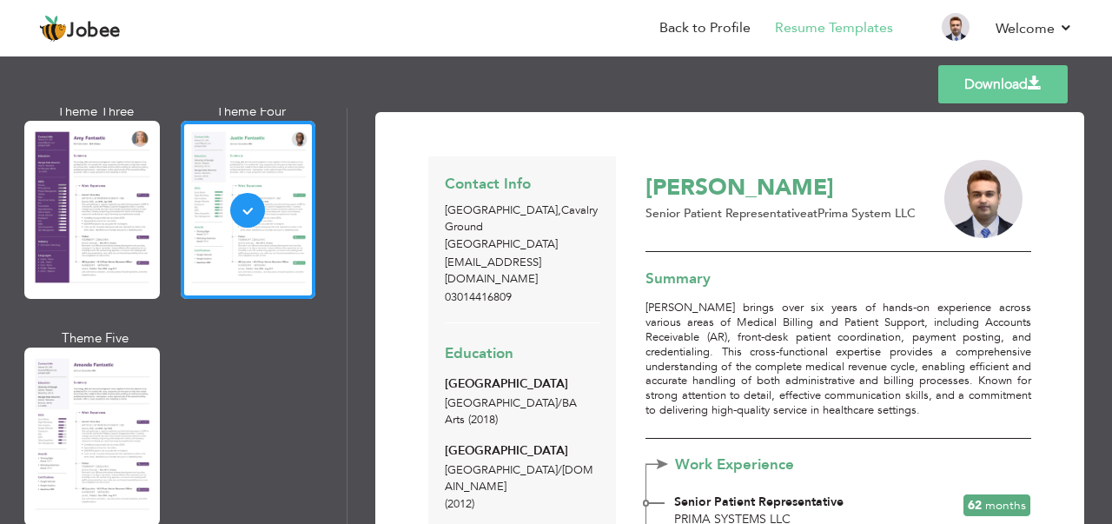
drag, startPoint x: 348, startPoint y: 304, endPoint x: 351, endPoint y: 333, distance: 28.8
click at [351, 333] on div "Download Contact Info Lahore , Cavalry Ground Pakistan mr.nouman786@gmail.com 0…" at bounding box center [730, 316] width 765 height 416
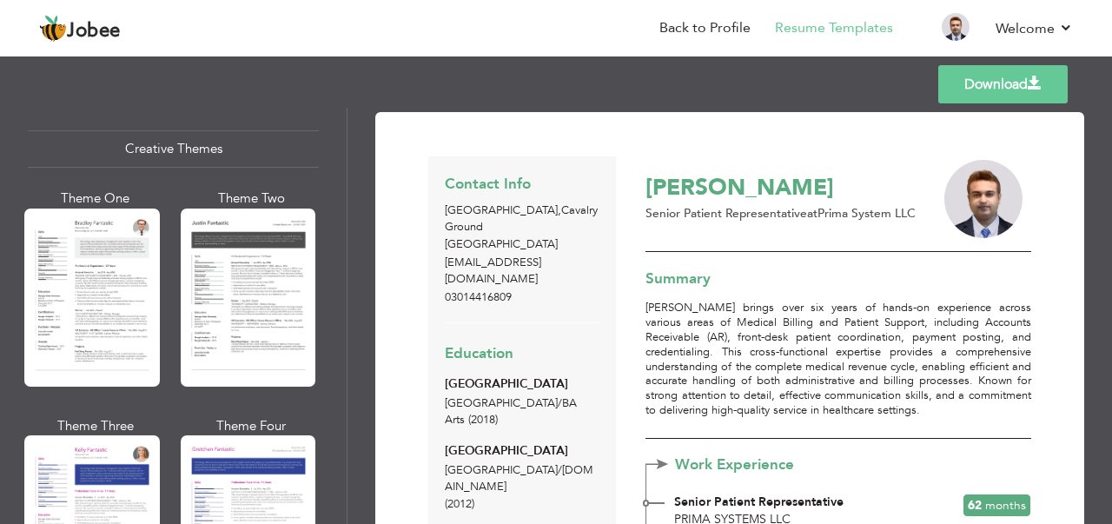
scroll to position [2062, 0]
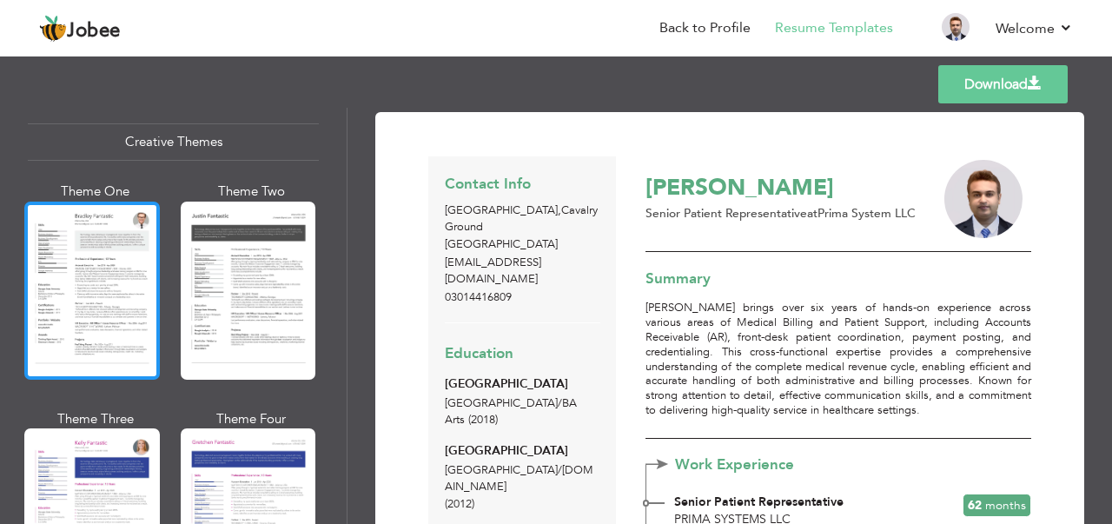
click at [35, 290] on div at bounding box center [92, 291] width 136 height 178
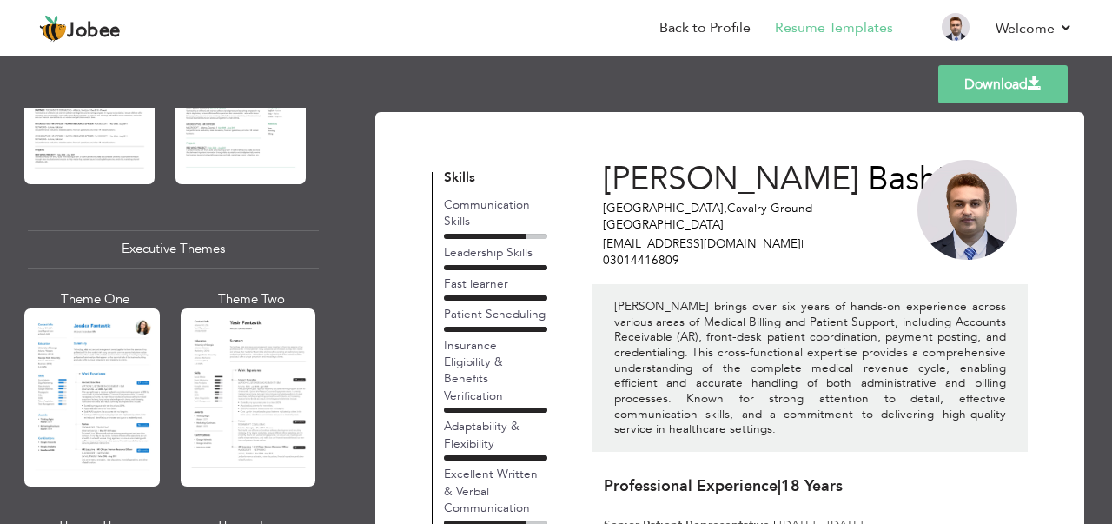
scroll to position [1191, 0]
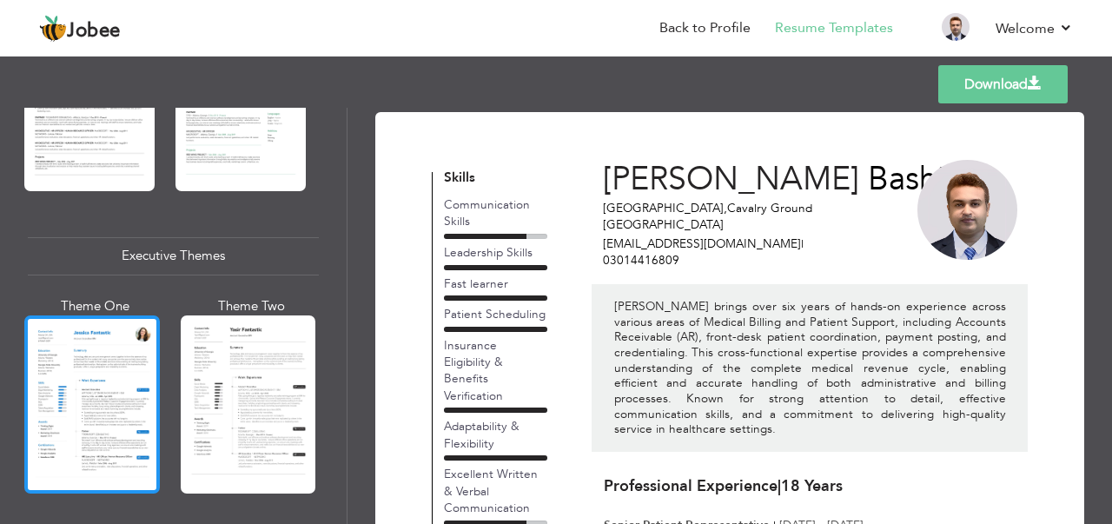
click at [143, 368] on div at bounding box center [92, 404] width 136 height 178
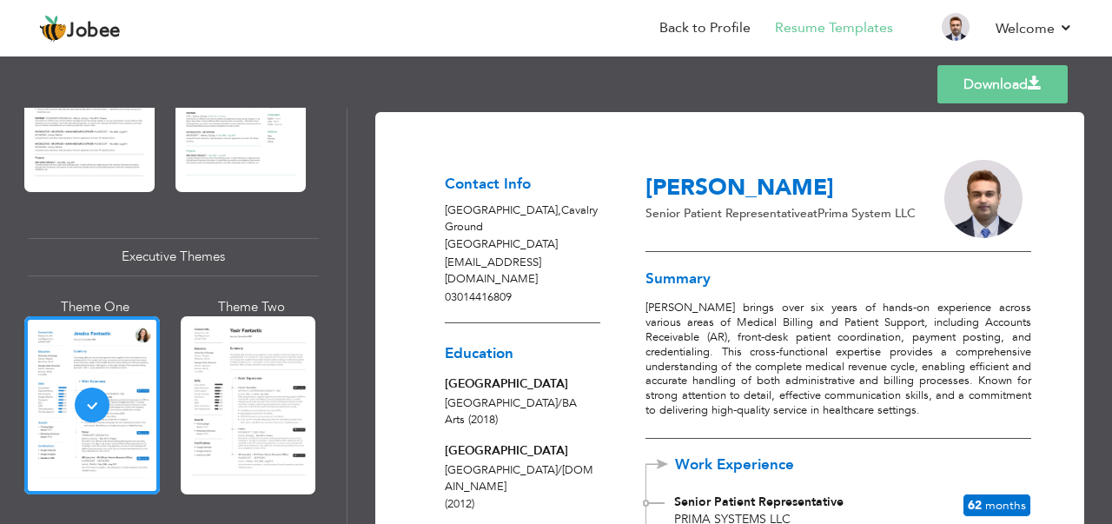
scroll to position [726, 0]
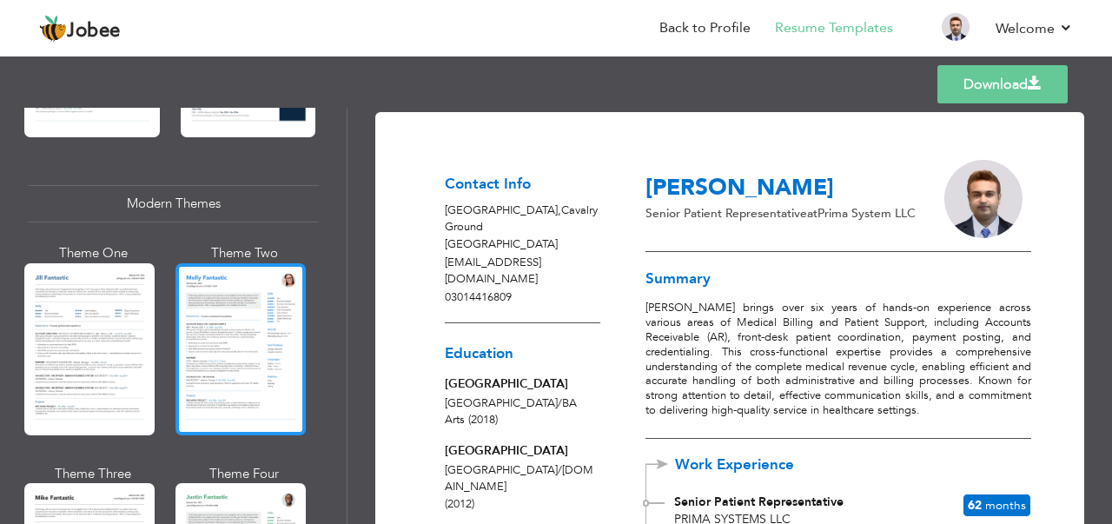
click at [225, 319] on div at bounding box center [241, 349] width 130 height 172
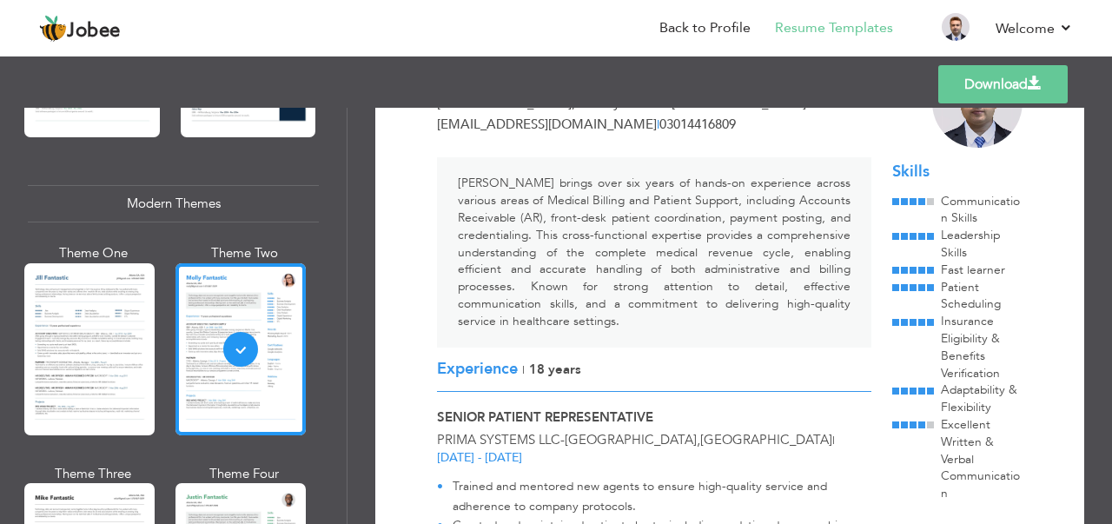
scroll to position [0, 0]
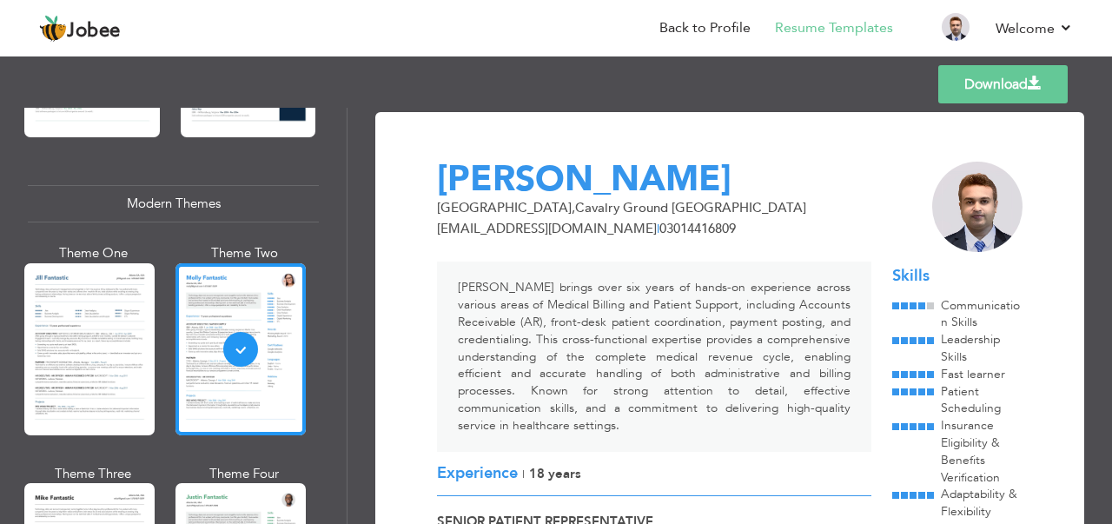
click at [1061, 83] on link "Download" at bounding box center [1003, 84] width 129 height 38
click at [600, 90] on div "Templates Download" at bounding box center [556, 84] width 1112 height 56
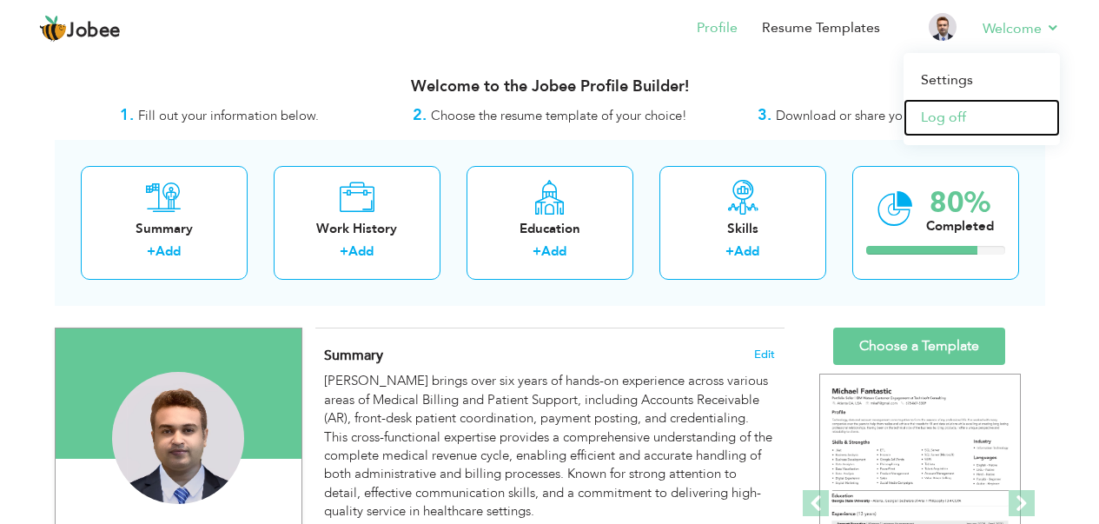
click at [923, 112] on link "Log off" at bounding box center [982, 117] width 156 height 37
